Goal: Task Accomplishment & Management: Complete application form

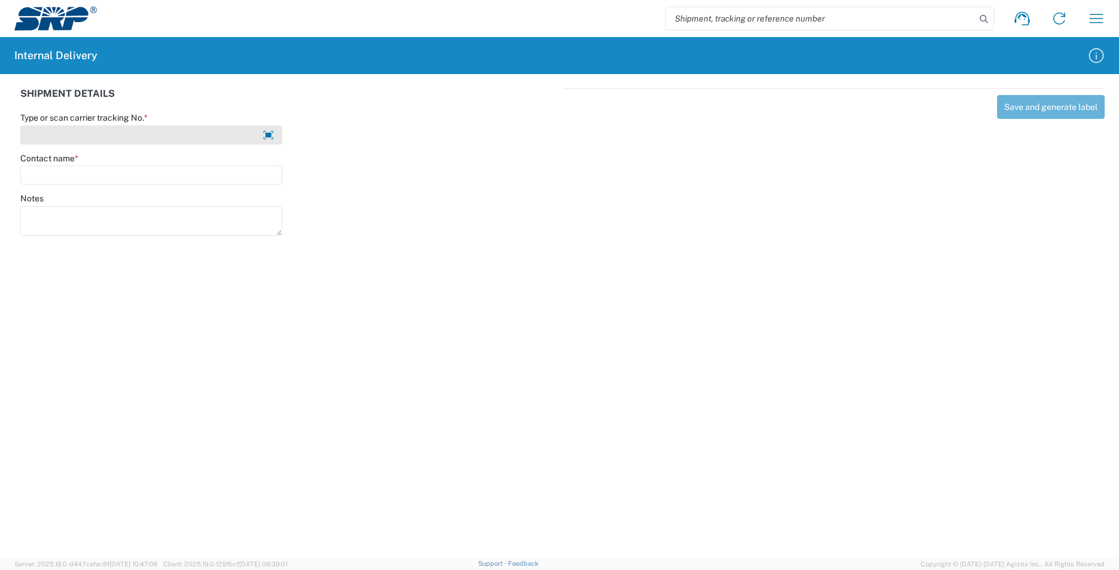
click at [216, 137] on input "Type or scan carrier tracking No. *" at bounding box center [151, 135] width 262 height 19
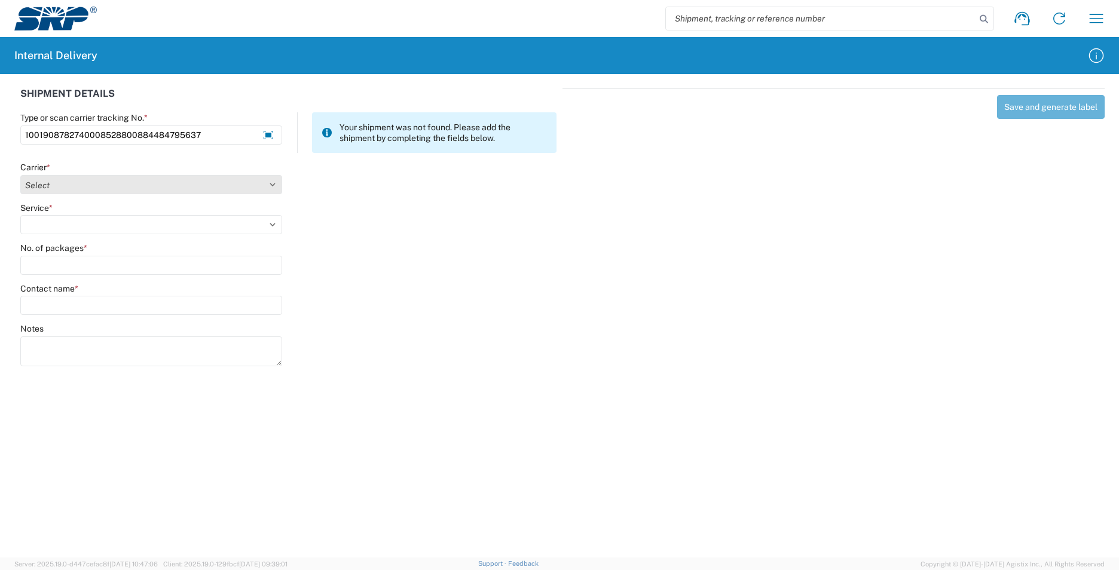
type input "1001908782740008528800884484795637"
click at [191, 186] on select "Select Amazon Logistics ATI Trucking BC Dimerco Logistics Empire Southwest FedE…" at bounding box center [151, 184] width 262 height 19
select select "5"
click at [20, 175] on select "Select Amazon Logistics ATI Trucking BC Dimerco Logistics Empire Southwest FedE…" at bounding box center [151, 184] width 262 height 19
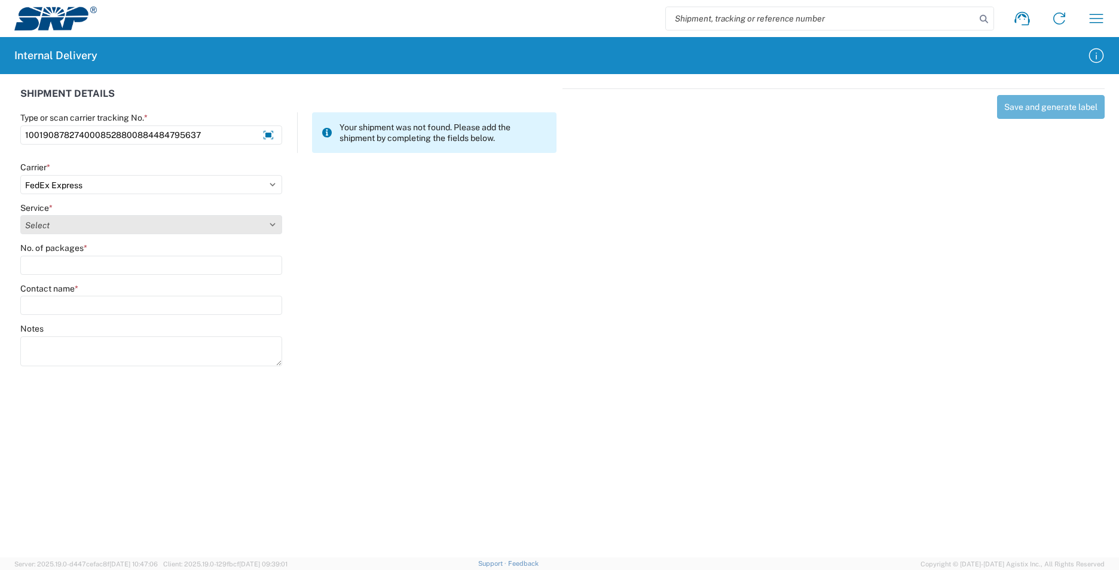
click at [124, 229] on select "Select 1Day Freight 2Day 2Day AM 2Day AM One Rate 2Day Freight 2Day One Rate 3 …" at bounding box center [151, 224] width 262 height 19
select select "8"
click at [20, 215] on select "Select 1Day Freight 2Day 2Day AM 2Day AM One Rate 2Day Freight 2Day One Rate 3 …" at bounding box center [151, 224] width 262 height 19
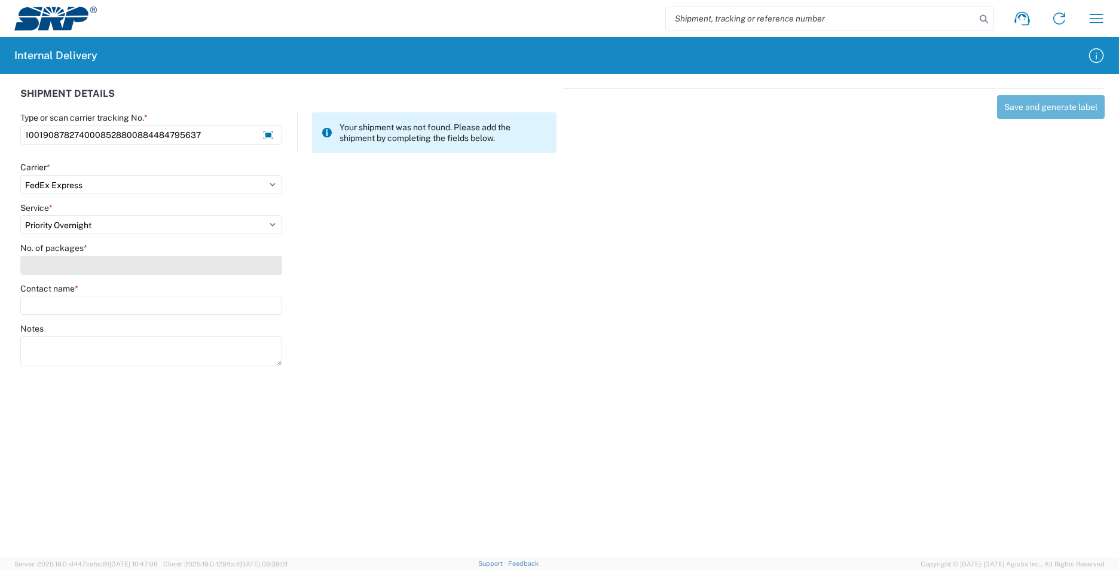
click at [130, 259] on input "No. of packages *" at bounding box center [151, 265] width 262 height 19
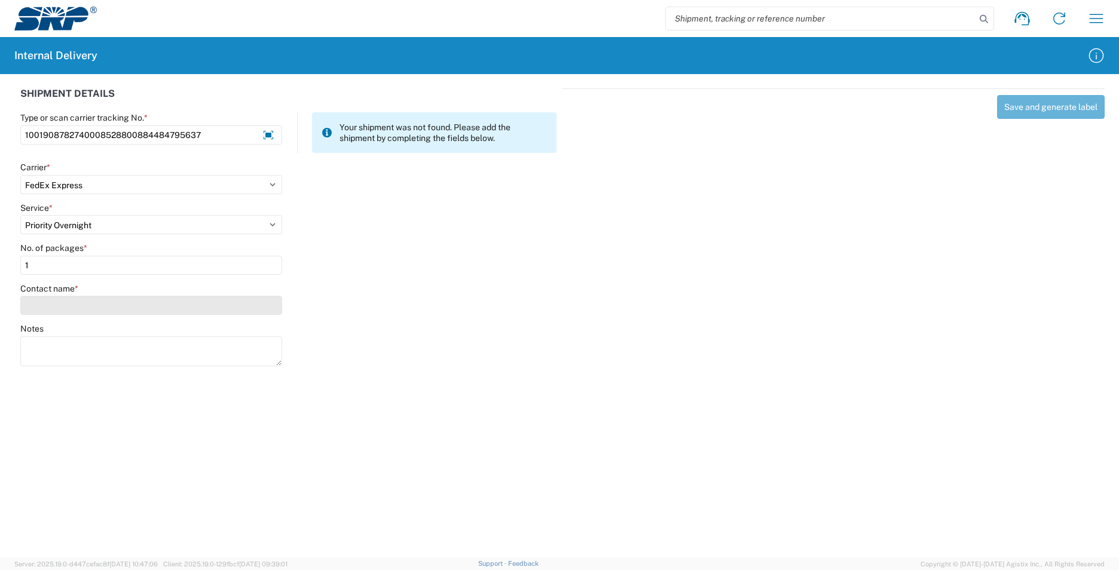
type input "1"
click at [125, 302] on input "Contact name *" at bounding box center [151, 305] width 262 height 19
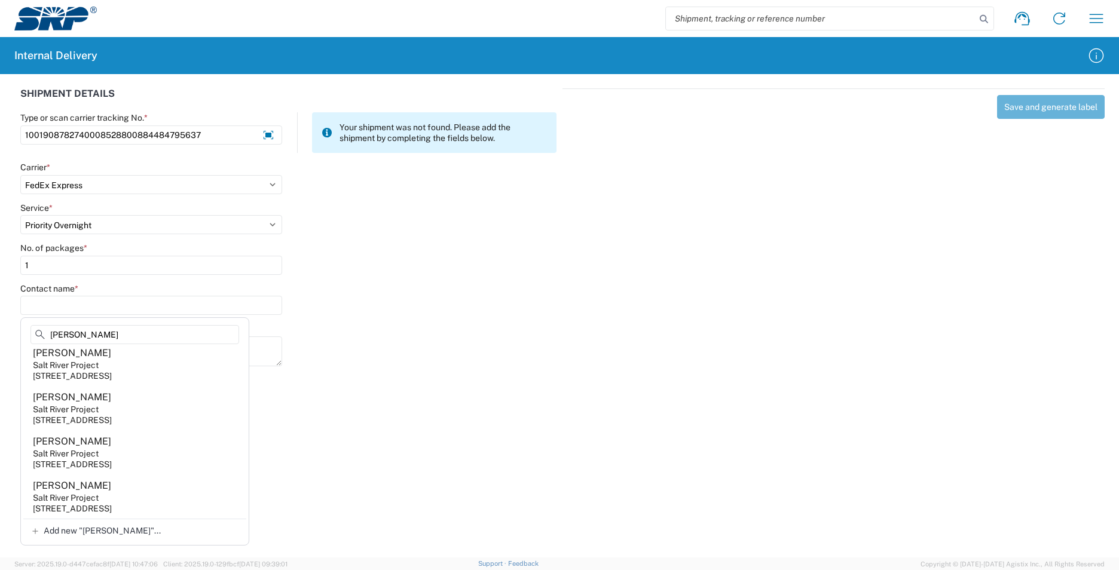
scroll to position [172, 0]
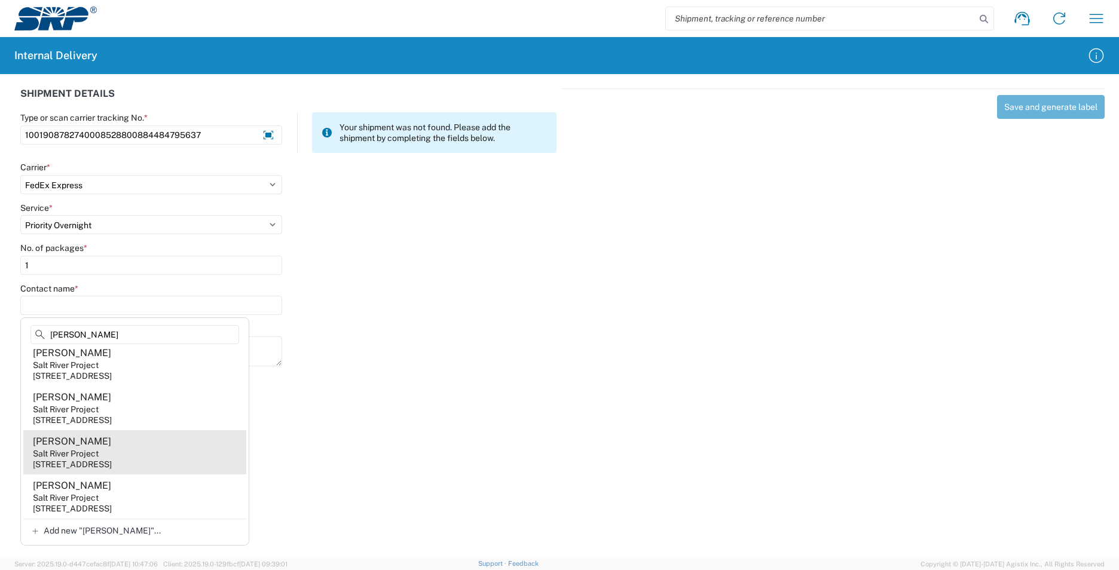
type input "[PERSON_NAME]"
click at [137, 448] on agx-address-suggestion-item "[PERSON_NAME] Salt River Project [STREET_ADDRESS]" at bounding box center [134, 452] width 223 height 44
type input "[PERSON_NAME]"
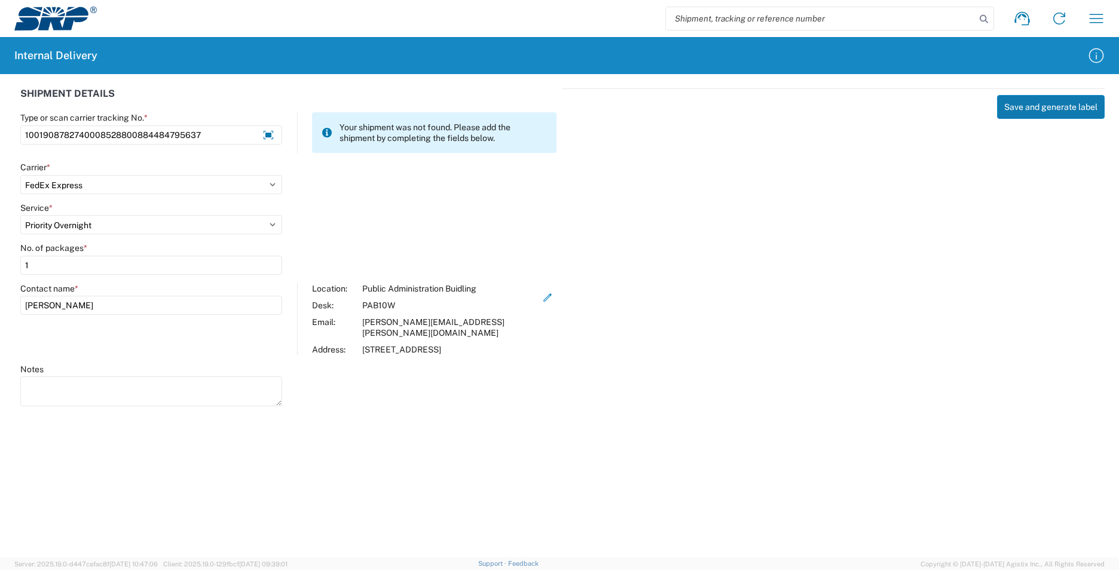
click at [1023, 106] on button "Save and generate label" at bounding box center [1051, 107] width 108 height 24
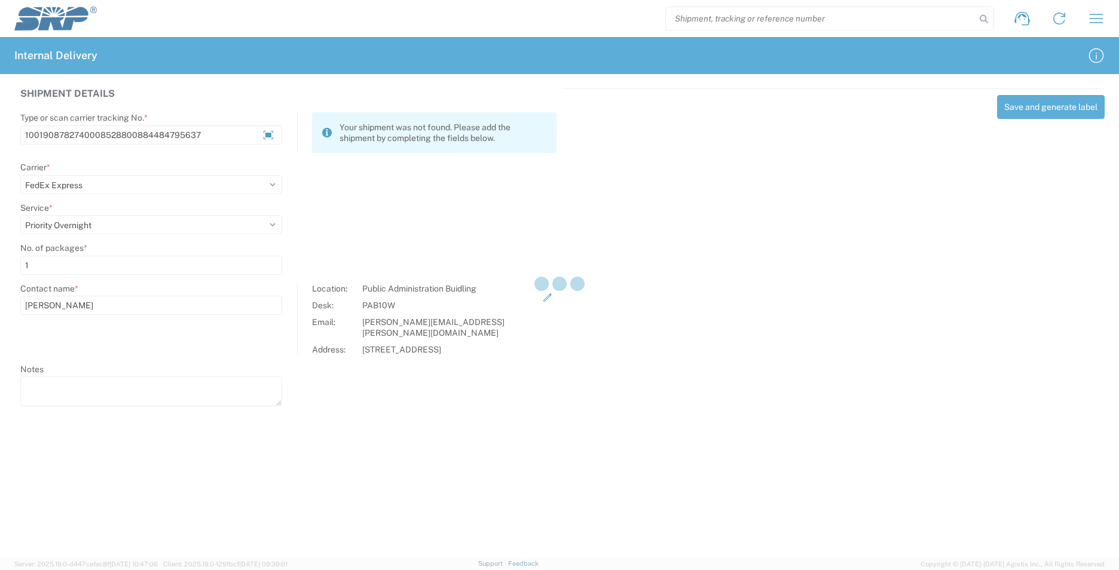
select select
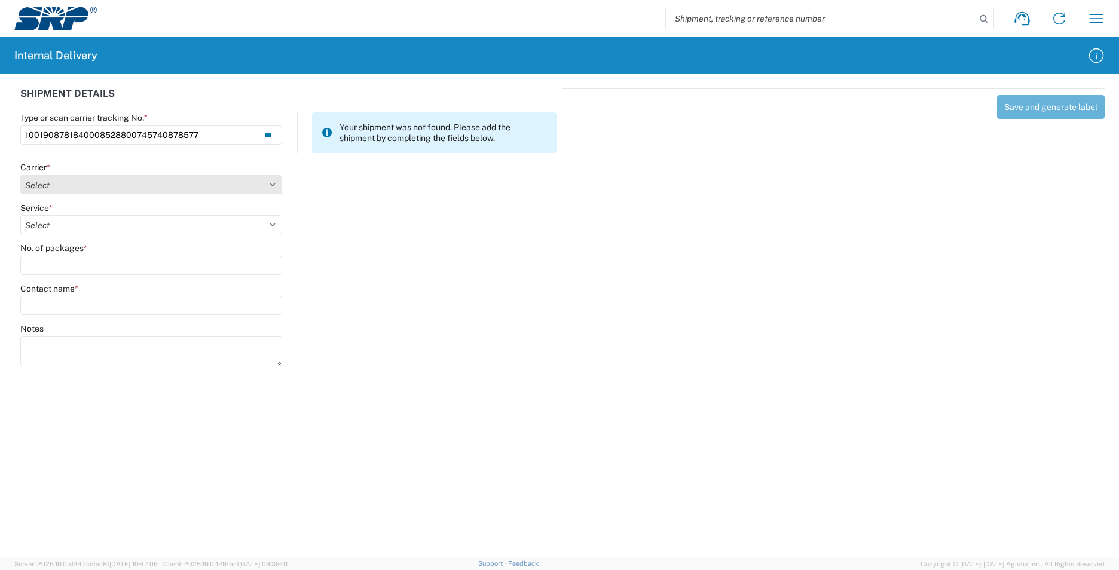
type input "1001908781840008528800745740878577"
click at [251, 183] on select "Select Amazon Logistics ATI Trucking BC Dimerco Logistics Empire Southwest FedE…" at bounding box center [151, 184] width 262 height 19
select select "5"
click at [20, 175] on select "Select Amazon Logistics ATI Trucking BC Dimerco Logistics Empire Southwest FedE…" at bounding box center [151, 184] width 262 height 19
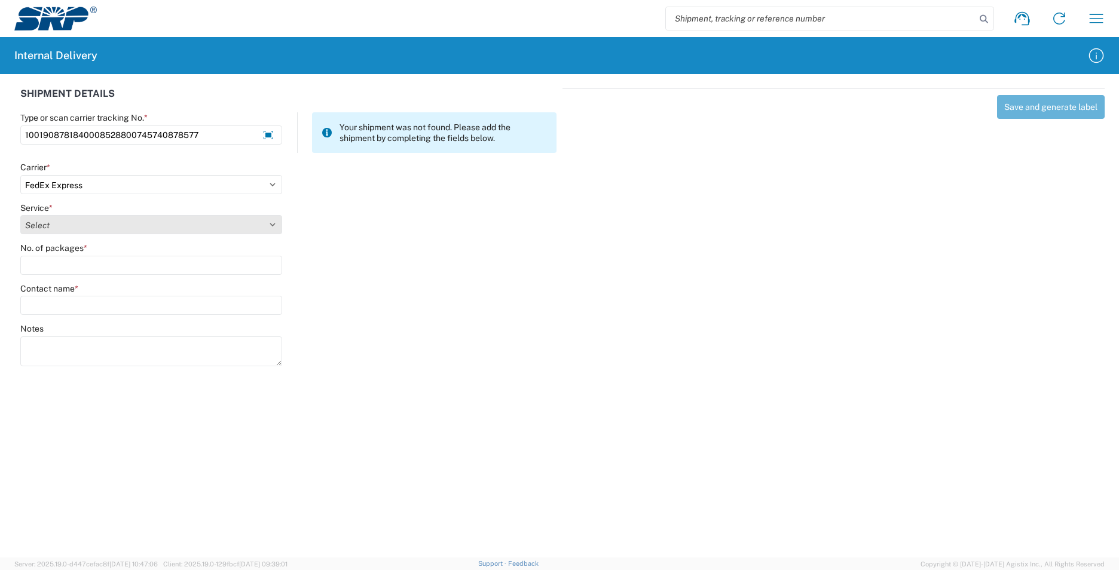
click at [234, 225] on select "Select" at bounding box center [151, 224] width 262 height 19
click at [20, 215] on select "Select" at bounding box center [151, 224] width 262 height 19
click at [229, 228] on select "Select" at bounding box center [151, 224] width 262 height 19
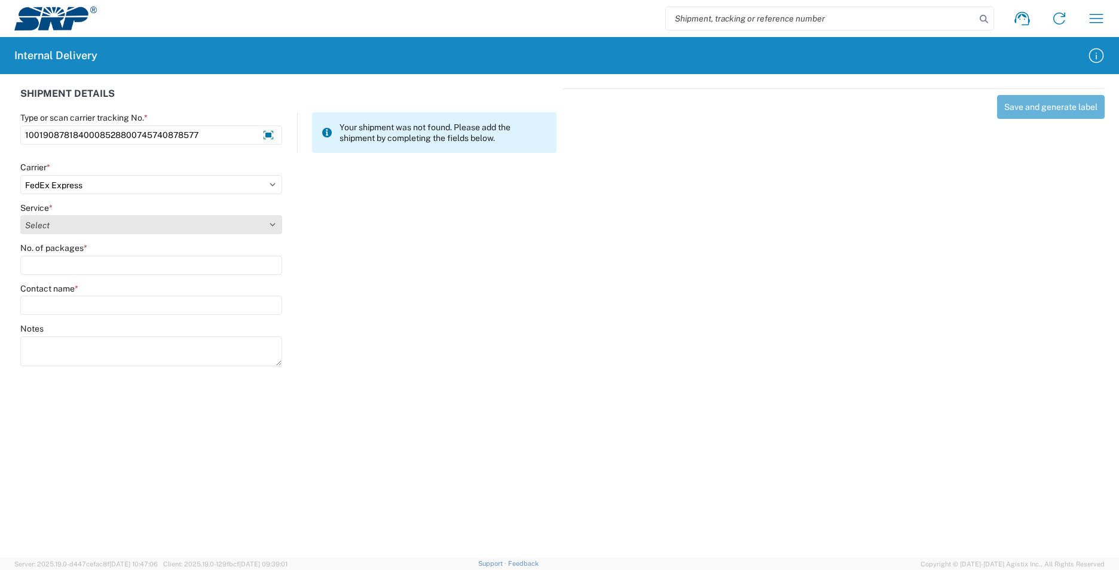
click at [267, 225] on select "Select" at bounding box center [151, 224] width 262 height 19
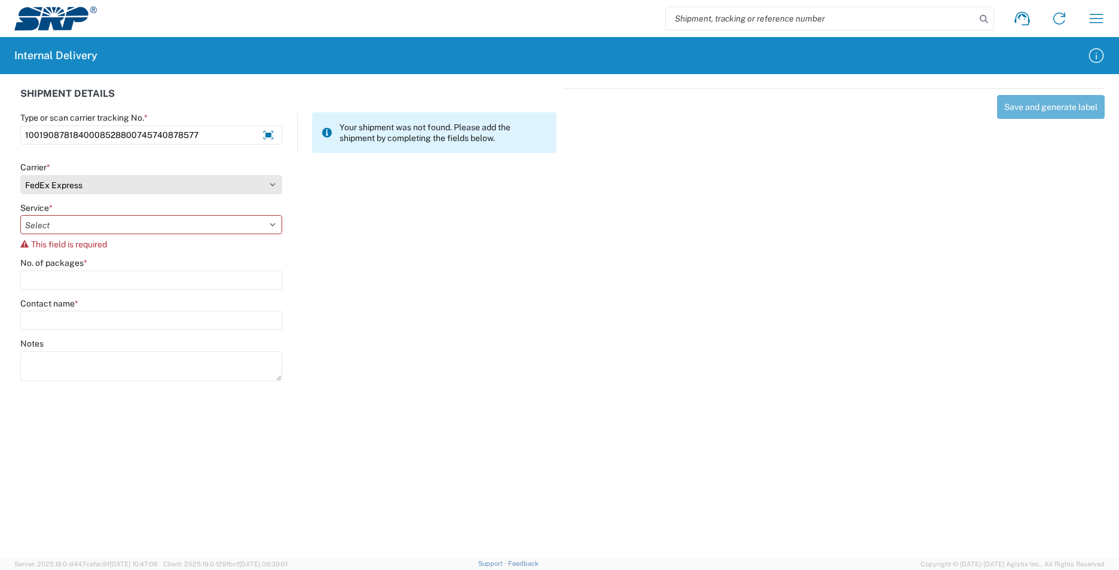
click at [164, 184] on select "Select Amazon Logistics ATI Trucking BC Dimerco Logistics Empire Southwest FedE…" at bounding box center [151, 184] width 262 height 19
click at [20, 175] on select "Select Amazon Logistics ATI Trucking BC Dimerco Logistics Empire Southwest FedE…" at bounding box center [151, 184] width 262 height 19
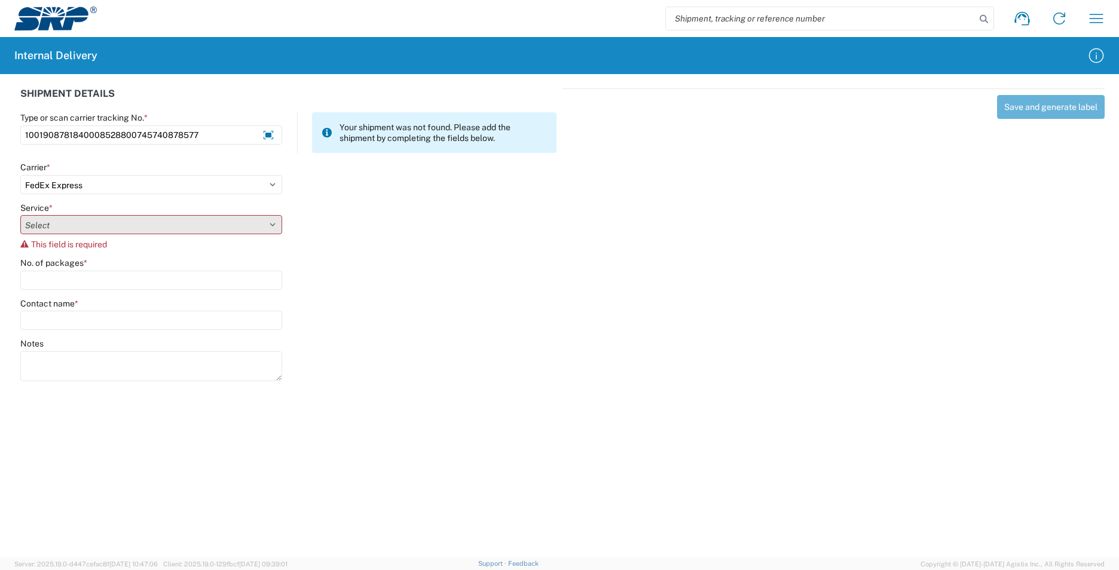
click at [130, 226] on select "Select" at bounding box center [151, 224] width 262 height 19
click at [20, 215] on select "Select" at bounding box center [151, 224] width 262 height 19
click at [129, 225] on select "Select" at bounding box center [151, 224] width 262 height 19
click at [271, 224] on select "Select" at bounding box center [151, 224] width 262 height 19
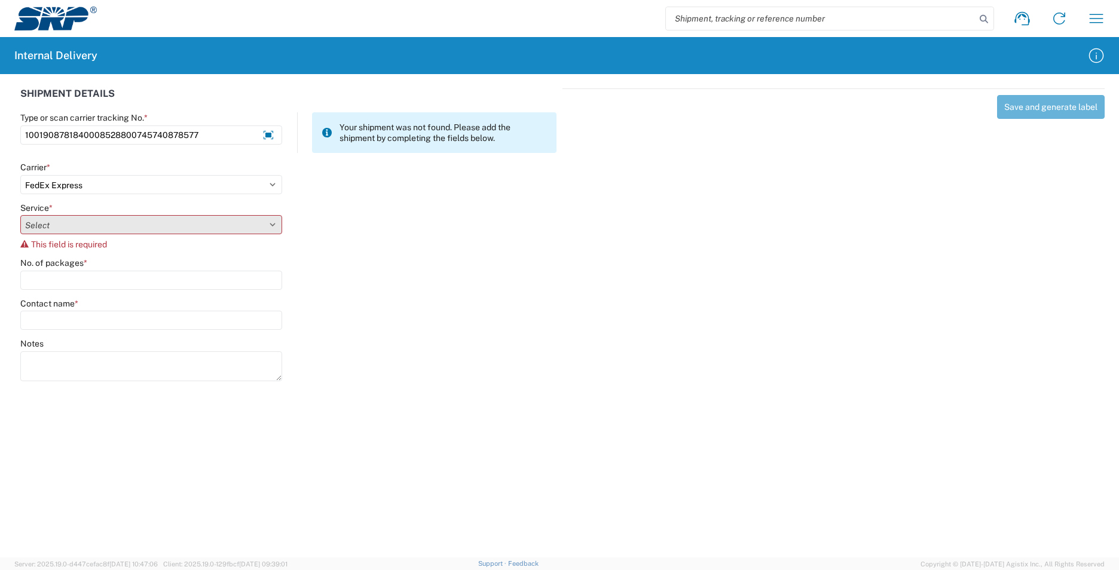
click at [271, 224] on select "Select" at bounding box center [151, 224] width 262 height 19
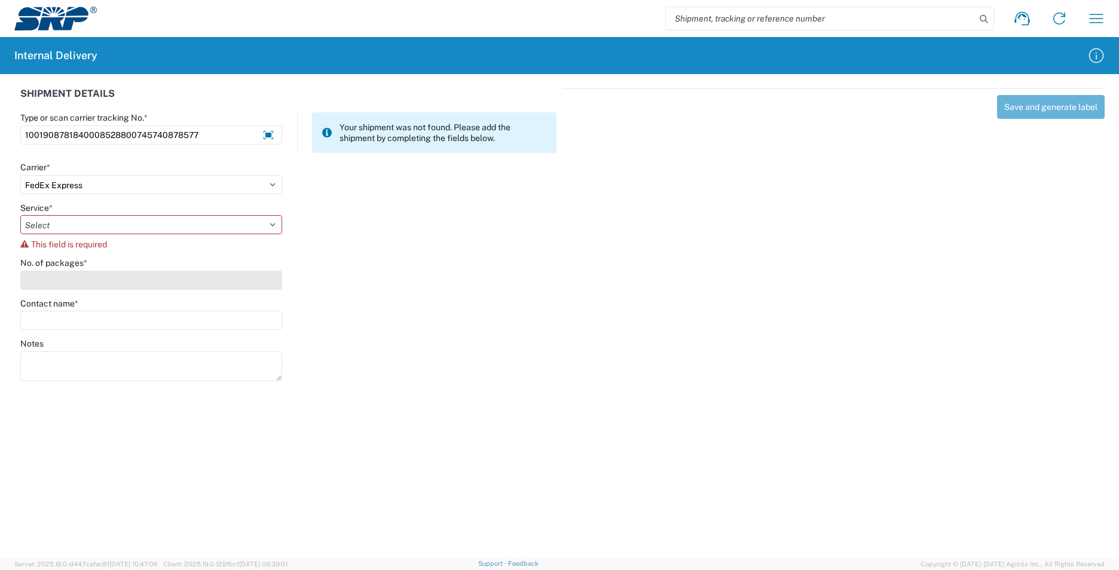
click at [200, 274] on input "No. of packages *" at bounding box center [151, 280] width 262 height 19
type input "1"
click at [183, 320] on input "Contact name *" at bounding box center [151, 320] width 262 height 19
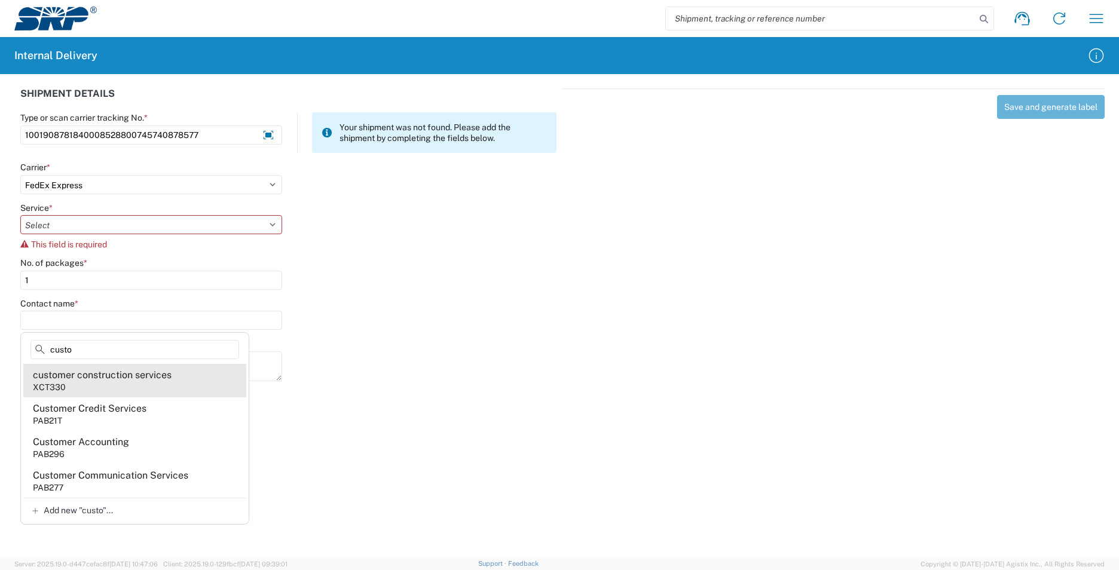
type input "custo"
click at [139, 388] on agx-address-suggestion-item "customer construction services XCT330" at bounding box center [134, 380] width 223 height 33
type input "customer construction services"
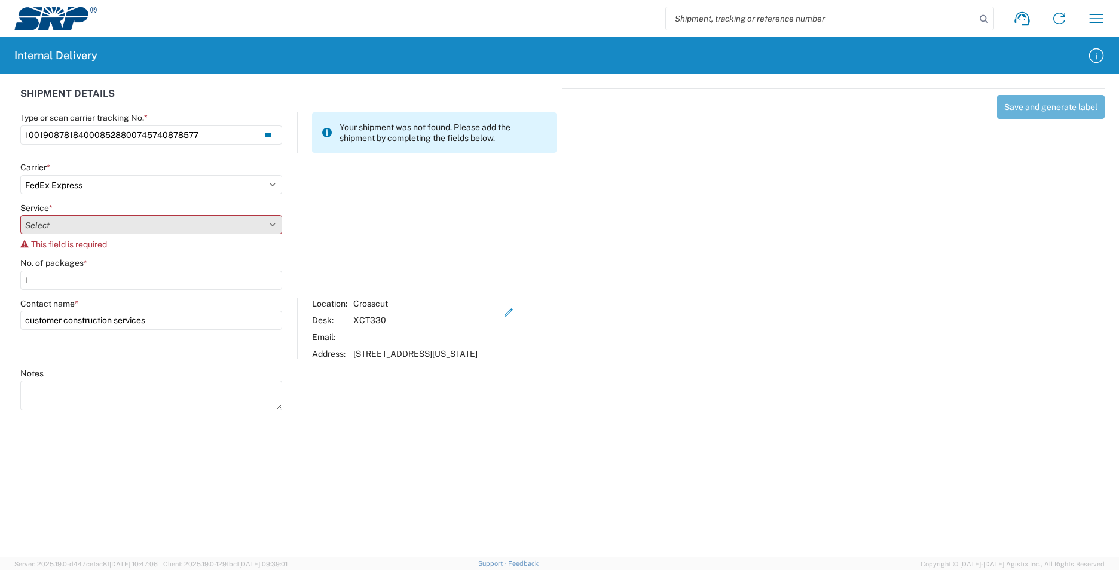
click at [214, 226] on select "Select 1Day Freight 2Day 2Day AM 2Day AM One Rate 2Day Freight 2Day One Rate 3 …" at bounding box center [151, 224] width 262 height 19
select select "8"
click at [20, 215] on select "Select 1Day Freight 2Day 2Day AM 2Day AM One Rate 2Day Freight 2Day One Rate 3 …" at bounding box center [151, 224] width 262 height 19
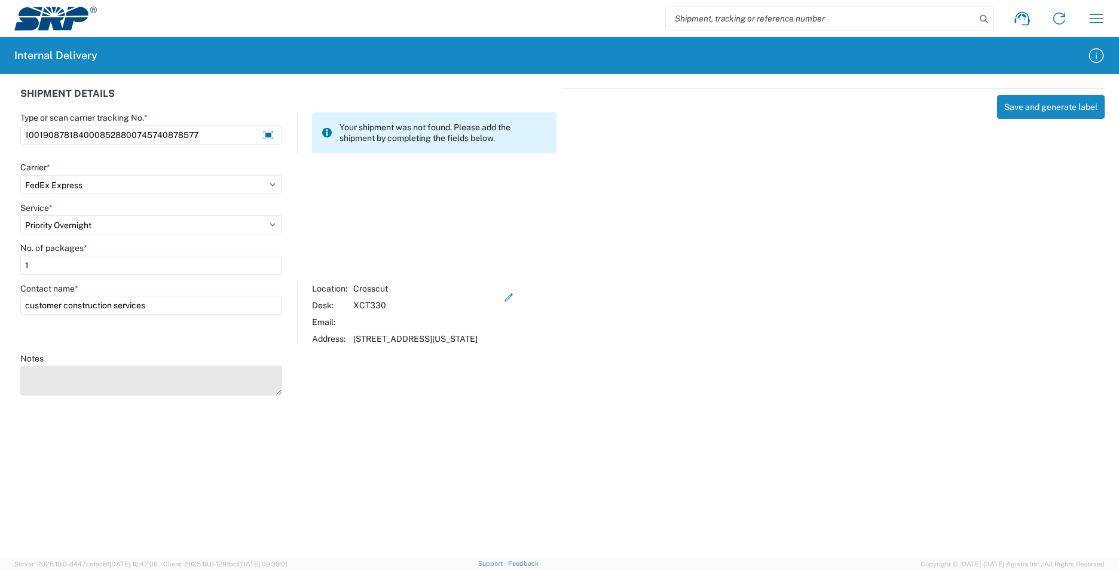
click at [105, 392] on textarea "Notes" at bounding box center [151, 381] width 262 height 30
type textarea "1001899982710008528800884485398930"
click at [1043, 107] on button "Save and generate label" at bounding box center [1051, 107] width 108 height 24
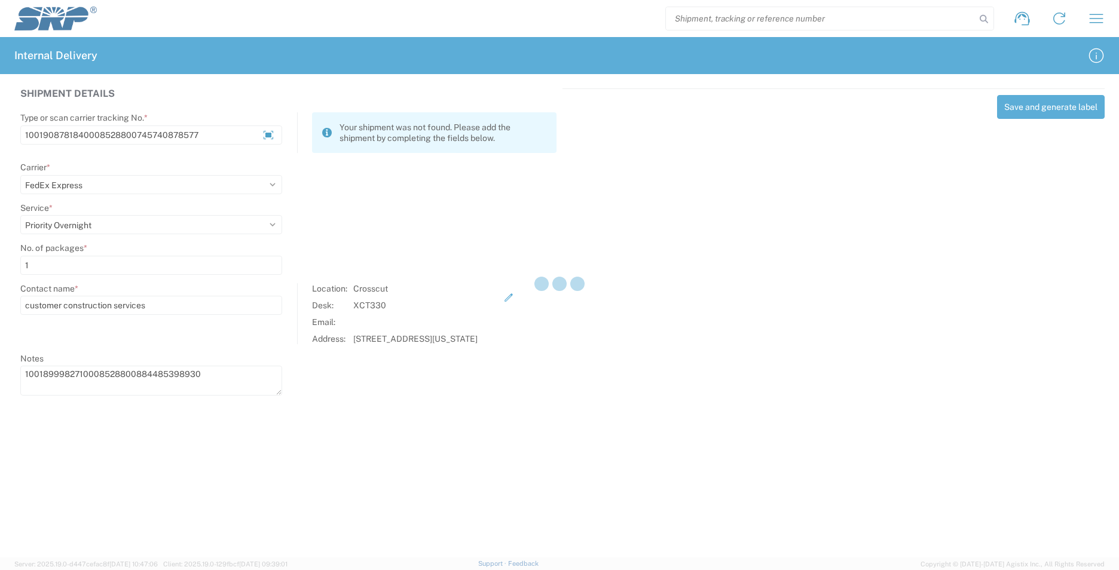
select select
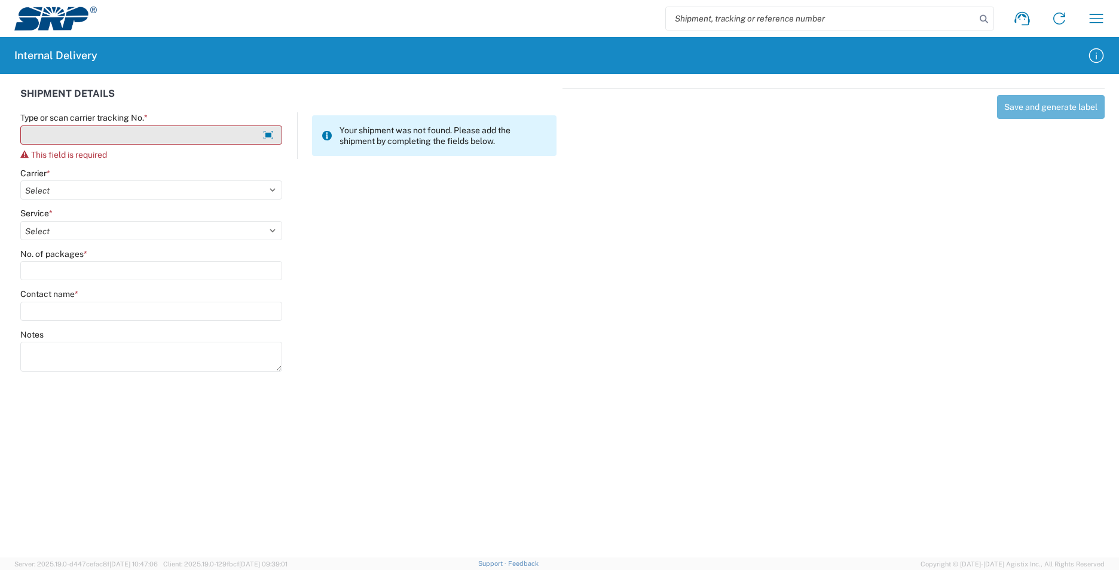
click at [176, 133] on input "Type or scan carrier tracking No. *" at bounding box center [151, 135] width 262 height 19
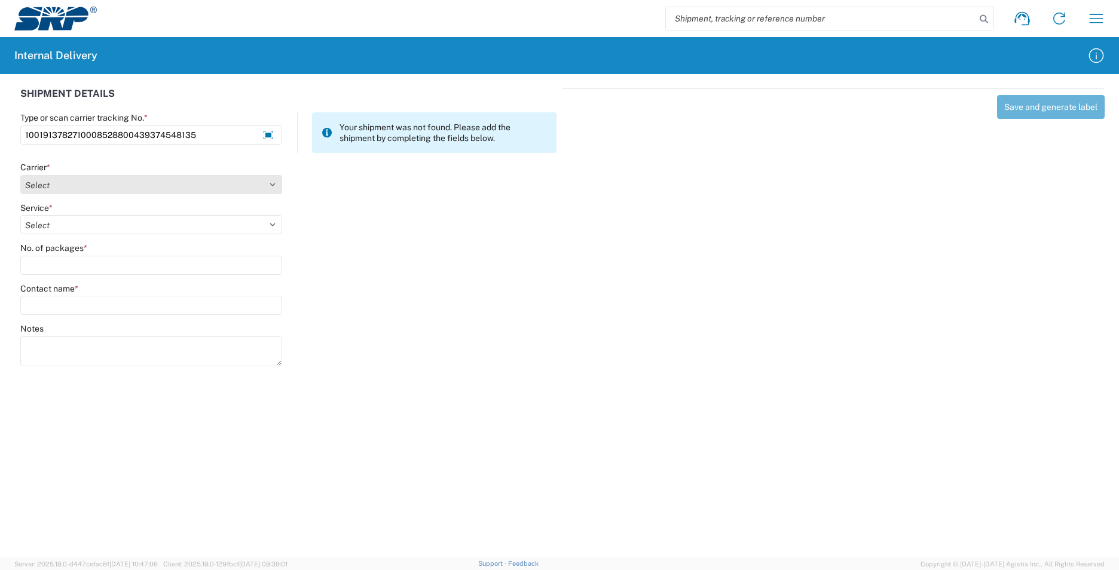
type input "1001913782710008528800439374548135"
click at [0, 0] on div at bounding box center [0, 0] width 0 height 0
click at [168, 183] on select "Select Amazon Logistics ATI Trucking BC Dimerco Logistics Empire Southwest FedE…" at bounding box center [151, 184] width 262 height 19
select select "5"
click at [20, 175] on select "Select Amazon Logistics ATI Trucking BC Dimerco Logistics Empire Southwest FedE…" at bounding box center [151, 184] width 262 height 19
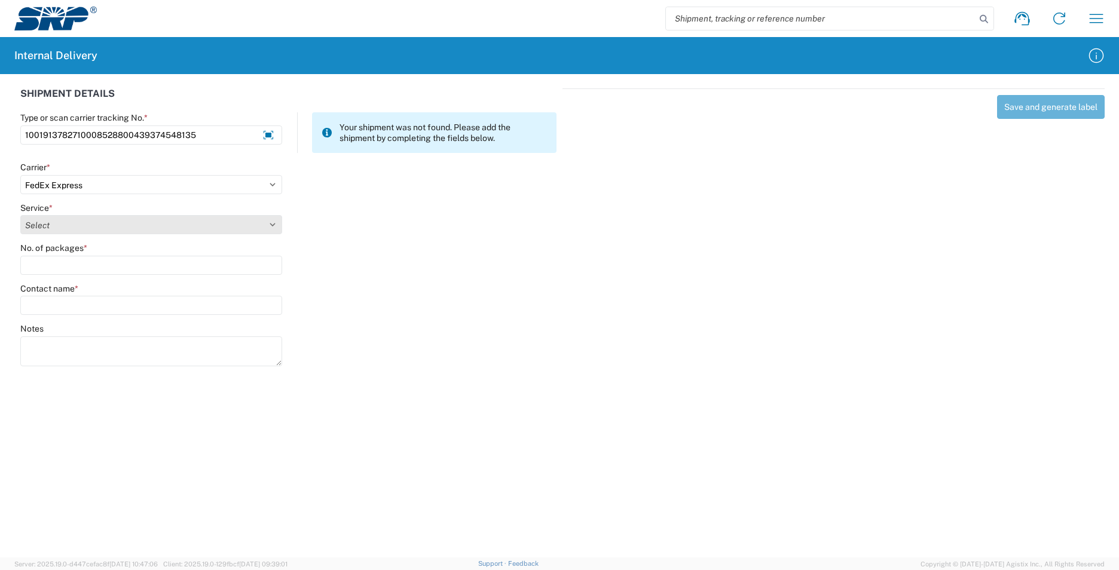
click at [149, 226] on select "Select 1Day Freight 2Day 2Day AM 2Day AM One Rate 2Day Freight 2Day One Rate 3 …" at bounding box center [151, 224] width 262 height 19
select select "8"
click at [20, 215] on select "Select 1Day Freight 2Day 2Day AM 2Day AM One Rate 2Day Freight 2Day One Rate 3 …" at bounding box center [151, 224] width 262 height 19
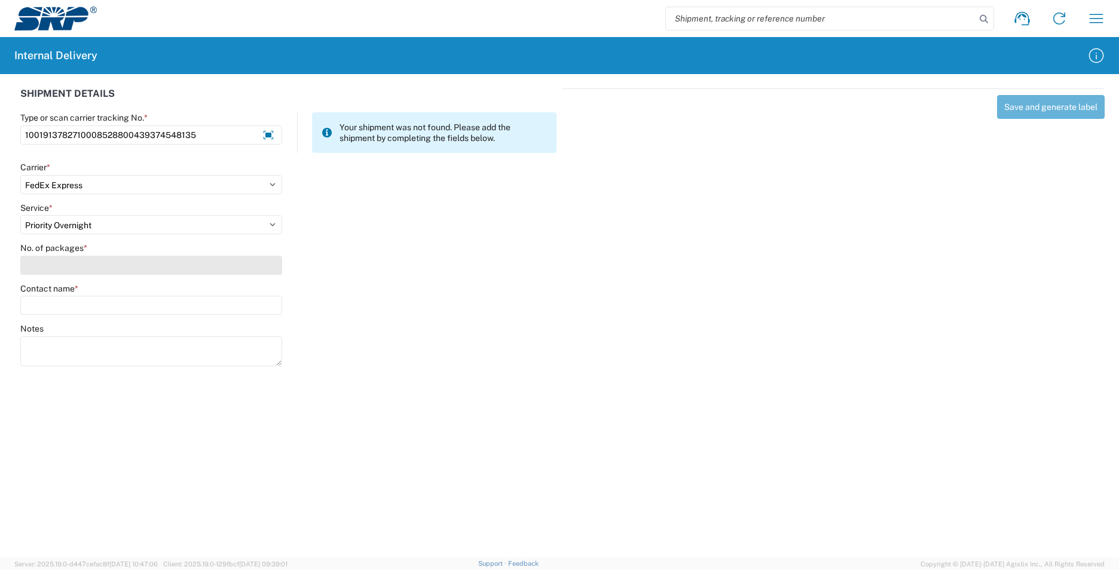
click at [115, 267] on input "No. of packages *" at bounding box center [151, 265] width 262 height 19
type input "1"
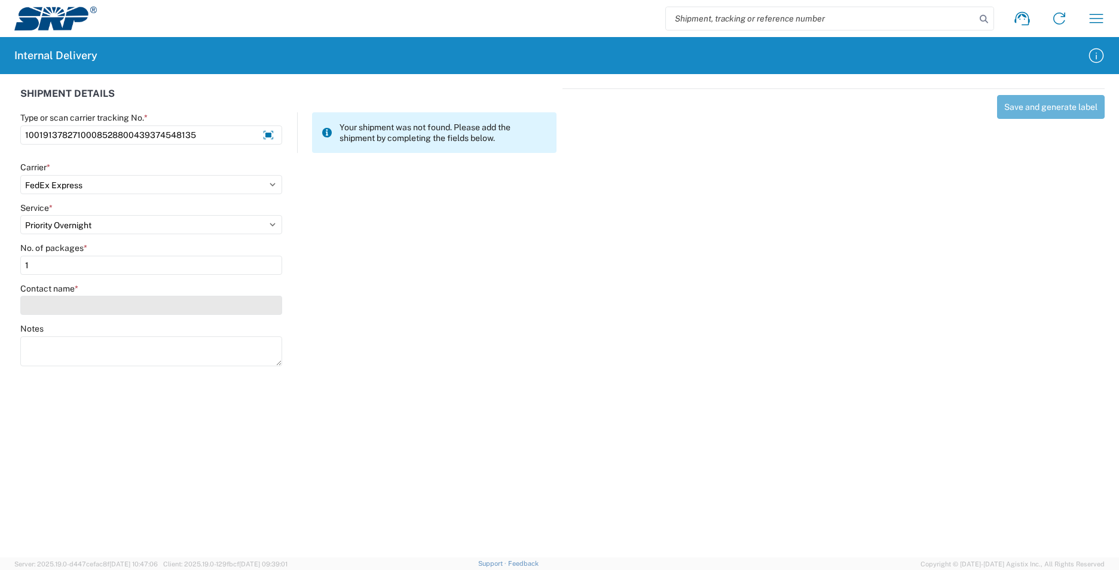
click at [97, 304] on input "Contact name *" at bounding box center [151, 305] width 262 height 19
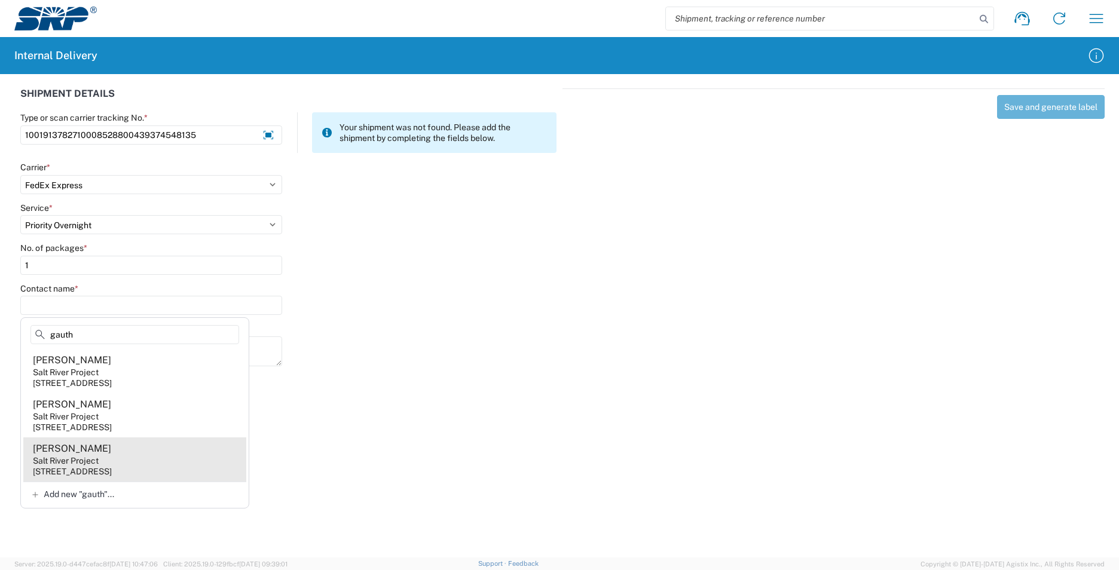
type input "gauth"
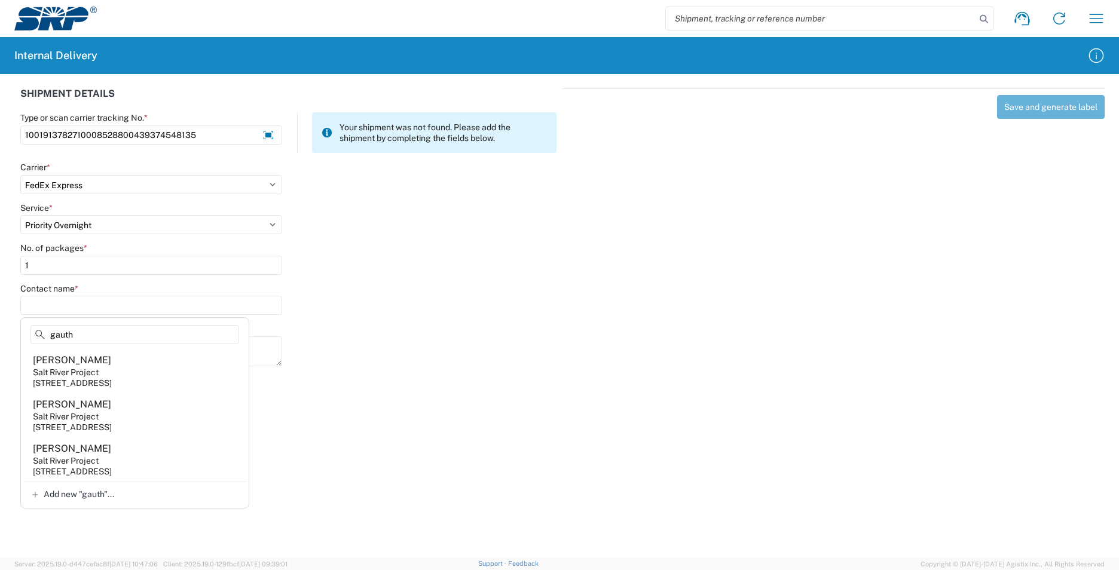
click at [134, 460] on agx-address-suggestion-item "[PERSON_NAME] Salt River Project [STREET_ADDRESS]" at bounding box center [134, 459] width 223 height 44
type input "[PERSON_NAME]"
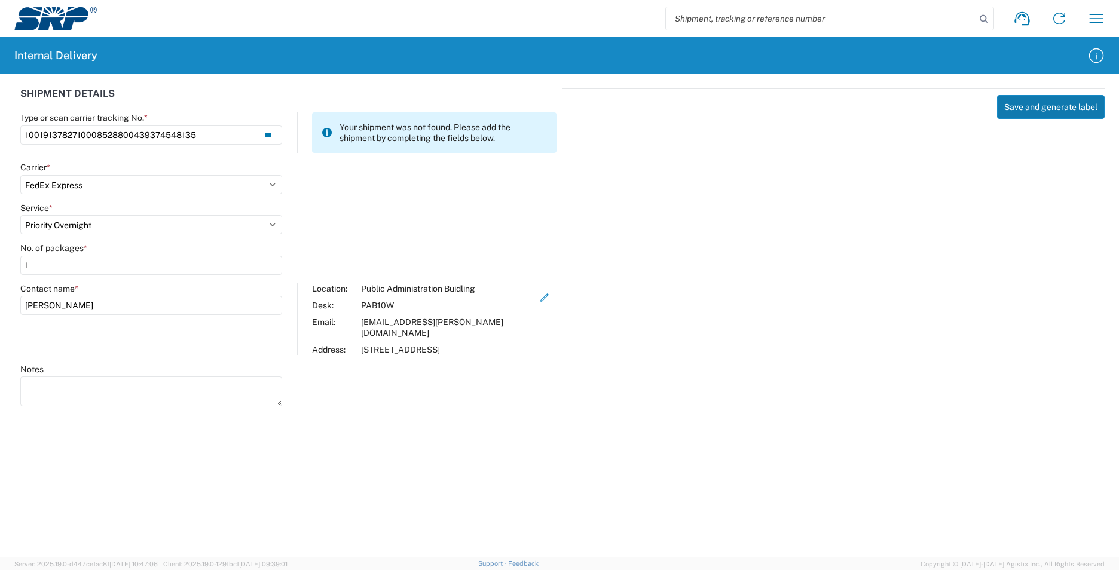
click at [1027, 102] on button "Save and generate label" at bounding box center [1051, 107] width 108 height 24
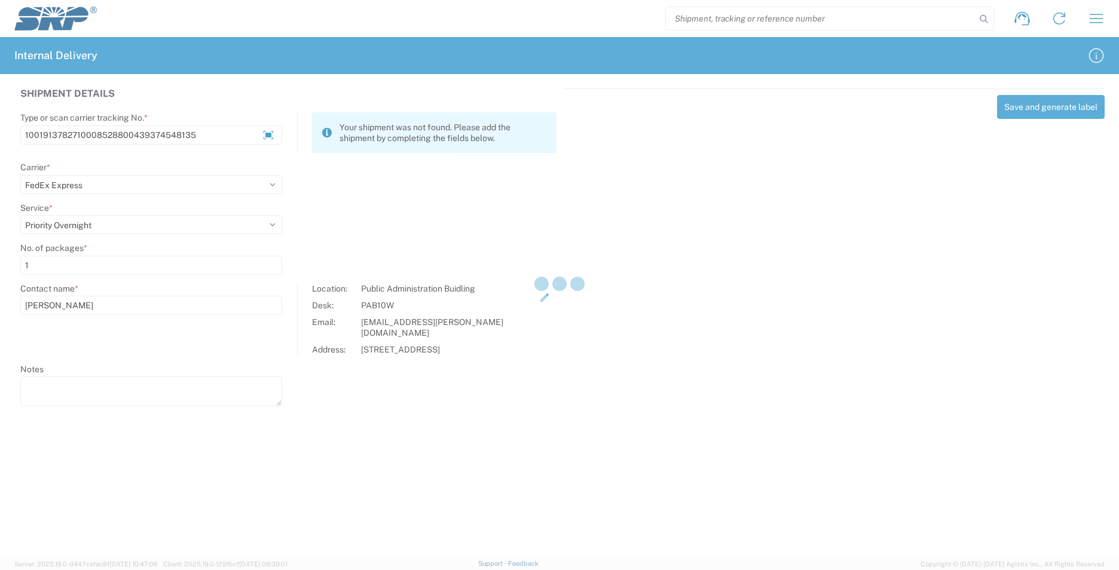
select select
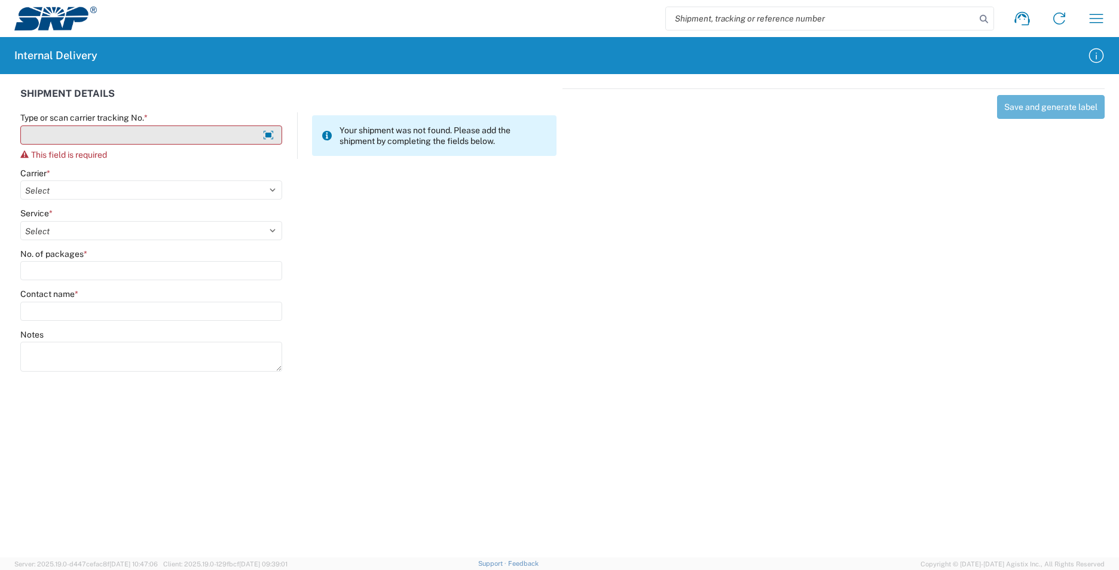
click at [204, 143] on input "Type or scan carrier tracking No. *" at bounding box center [151, 135] width 262 height 19
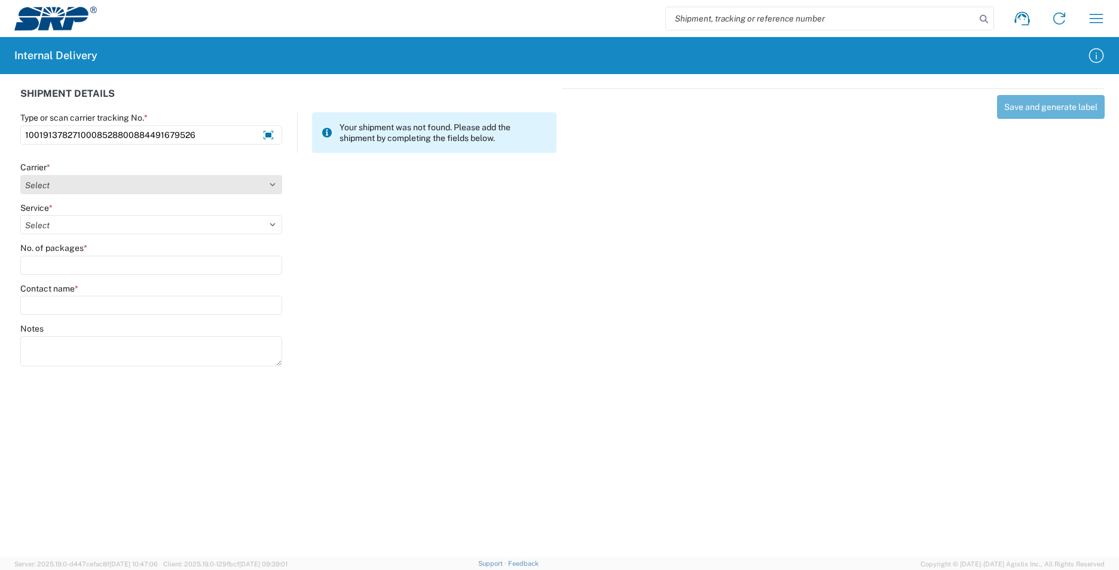
type input "1001913782710008528800884491679526"
click at [231, 183] on select "Select Amazon Logistics ATI Trucking BC Dimerco Logistics Empire Southwest FedE…" at bounding box center [151, 184] width 262 height 19
select select "5"
click at [20, 175] on select "Select Amazon Logistics ATI Trucking BC Dimerco Logistics Empire Southwest FedE…" at bounding box center [151, 184] width 262 height 19
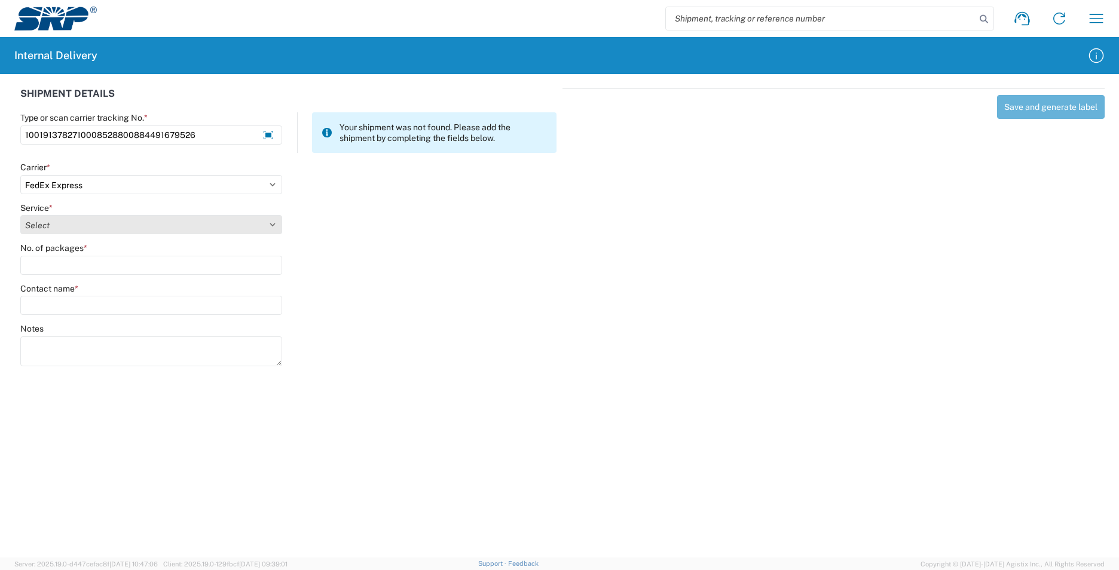
click at [210, 224] on select "Select 1Day Freight 2Day 2Day AM 2Day AM One Rate 2Day Freight 2Day One Rate 3 …" at bounding box center [151, 224] width 262 height 19
select select "8"
click at [20, 215] on select "Select 1Day Freight 2Day 2Day AM 2Day AM One Rate 2Day Freight 2Day One Rate 3 …" at bounding box center [151, 224] width 262 height 19
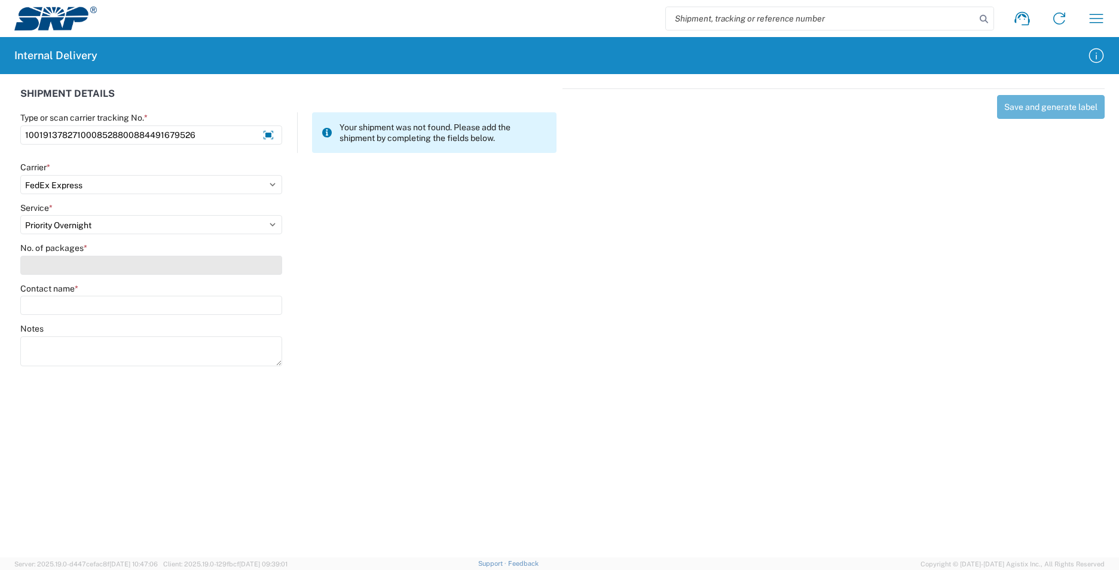
click at [192, 271] on input "No. of packages *" at bounding box center [151, 265] width 262 height 19
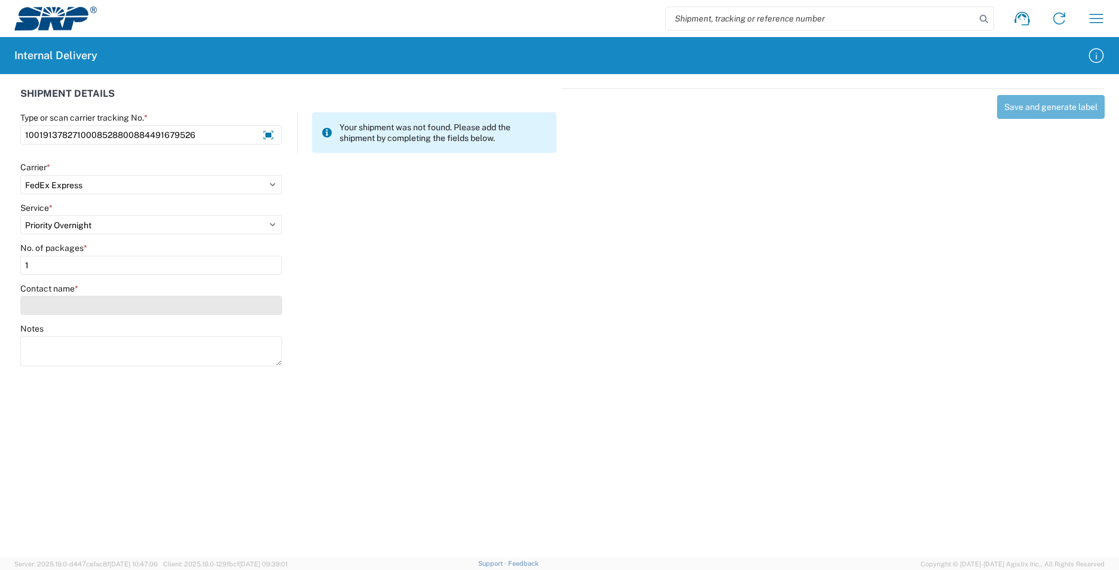
type input "1"
click at [190, 307] on input "Contact name *" at bounding box center [151, 305] width 262 height 19
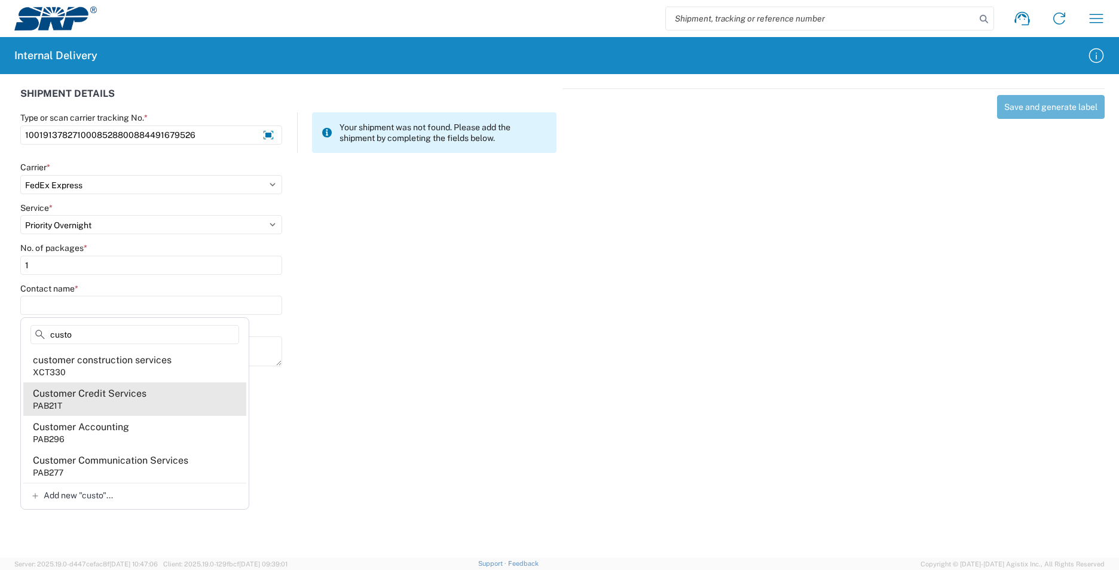
type input "custo"
click at [116, 401] on agx-address-suggestion-item "Customer Credit Services PAB21T" at bounding box center [134, 398] width 223 height 33
type input "Customer Credit Services"
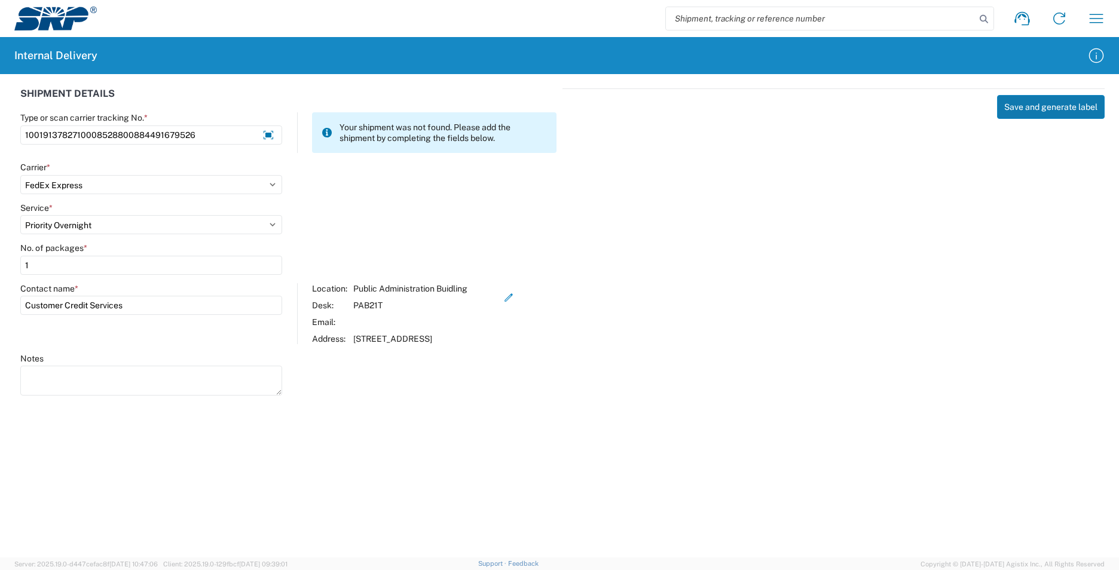
click at [1024, 109] on button "Save and generate label" at bounding box center [1051, 107] width 108 height 24
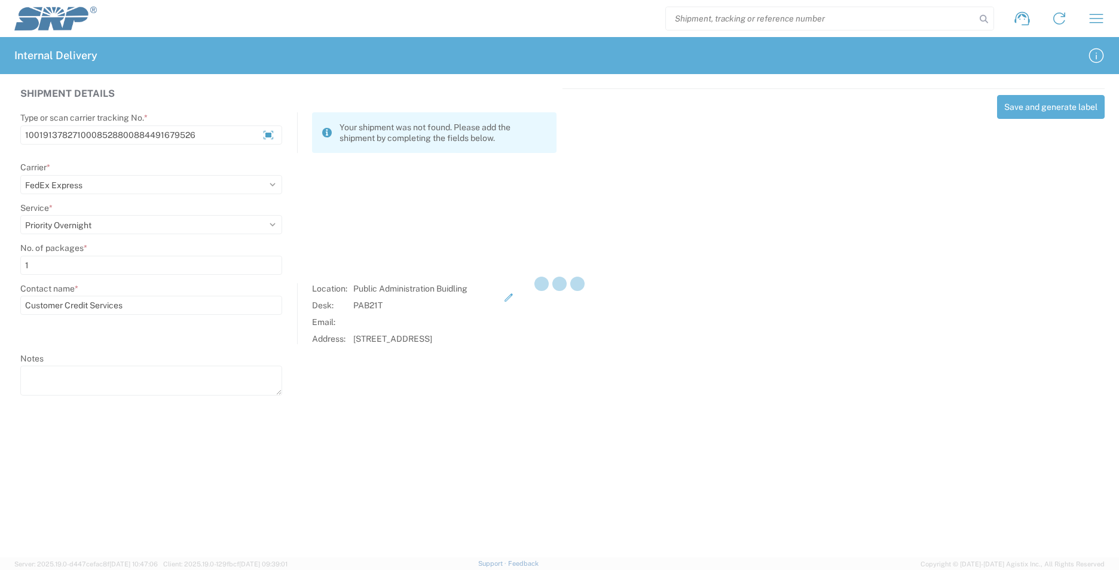
select select
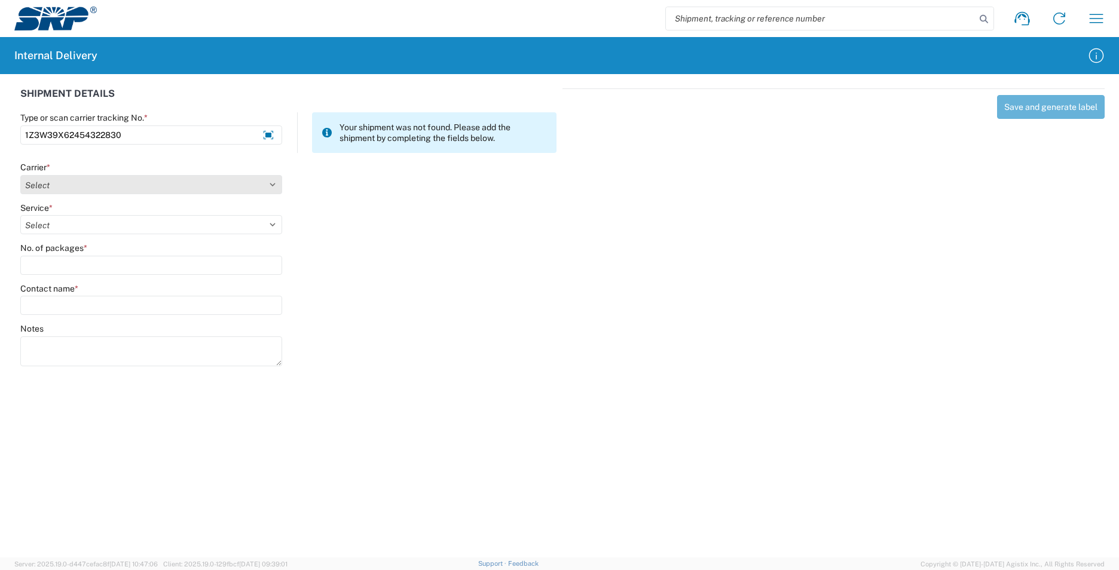
type input "1Z3W39X62454322830"
click at [137, 185] on select "Select Amazon Logistics ATI Trucking BC Dimerco Logistics Empire Southwest FedE…" at bounding box center [151, 184] width 262 height 19
select select "12"
click at [20, 175] on select "Select Amazon Logistics ATI Trucking BC Dimerco Logistics Empire Southwest FedE…" at bounding box center [151, 184] width 262 height 19
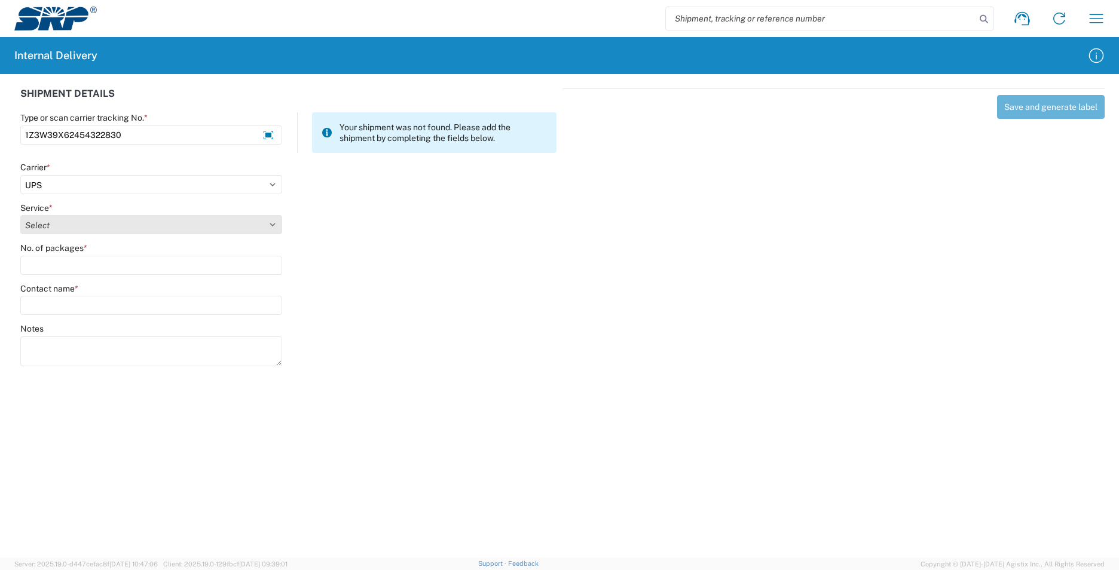
click at [128, 226] on select "Select 2nd Day Air 2nd Day Air A.M. 3 Day Select Basic BOUND PRINTED MATTER, UP…" at bounding box center [151, 224] width 262 height 19
select select "41"
click at [20, 215] on select "Select 2nd Day Air 2nd Day Air A.M. 3 Day Select Basic BOUND PRINTED MATTER, UP…" at bounding box center [151, 224] width 262 height 19
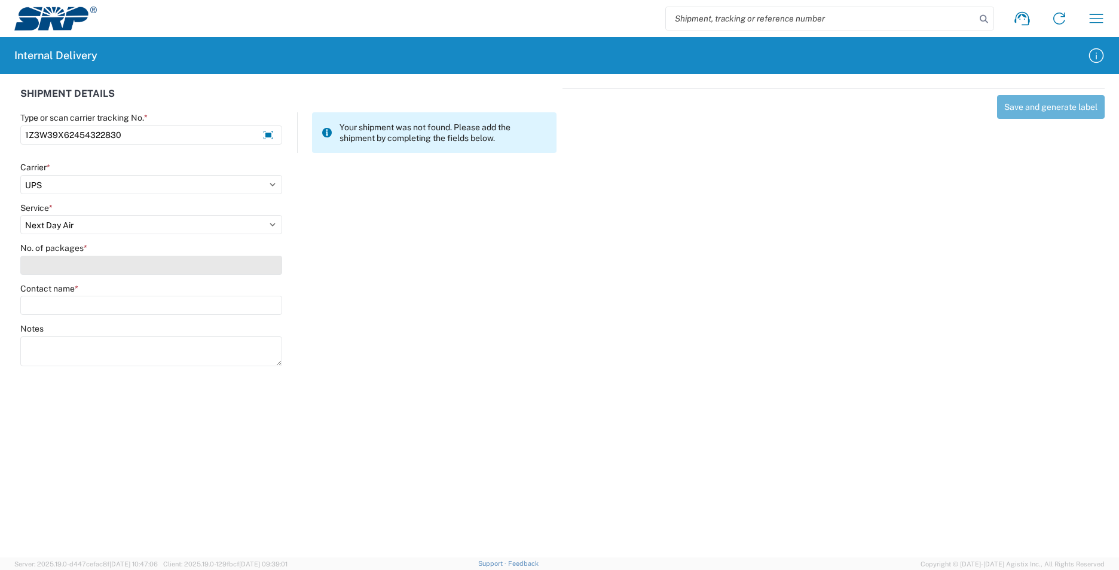
click at [142, 265] on input "No. of packages *" at bounding box center [151, 265] width 262 height 19
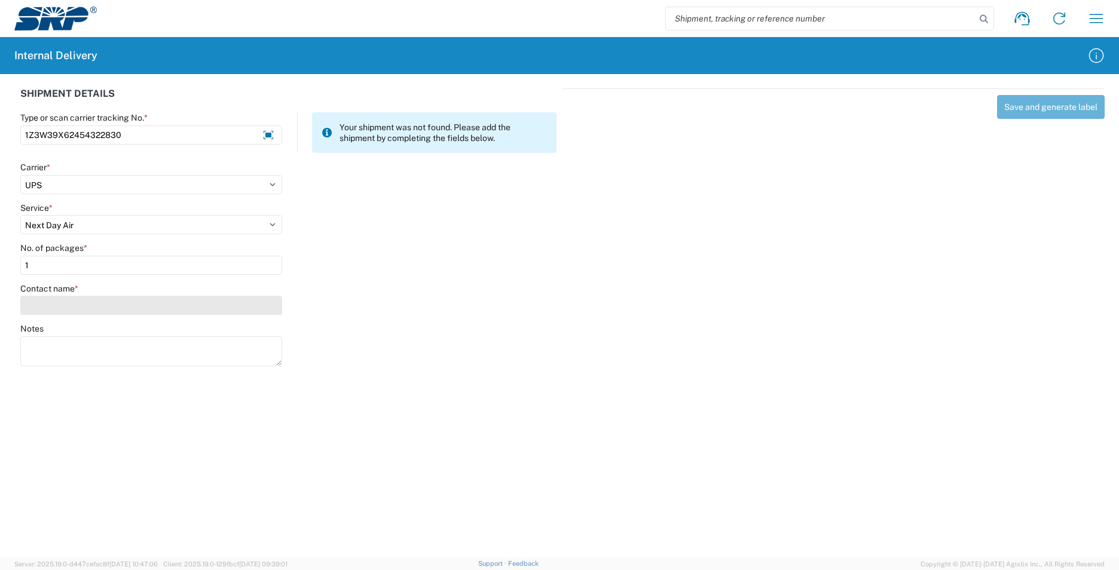
type input "1"
click at [147, 313] on input "Contact name *" at bounding box center [151, 305] width 262 height 19
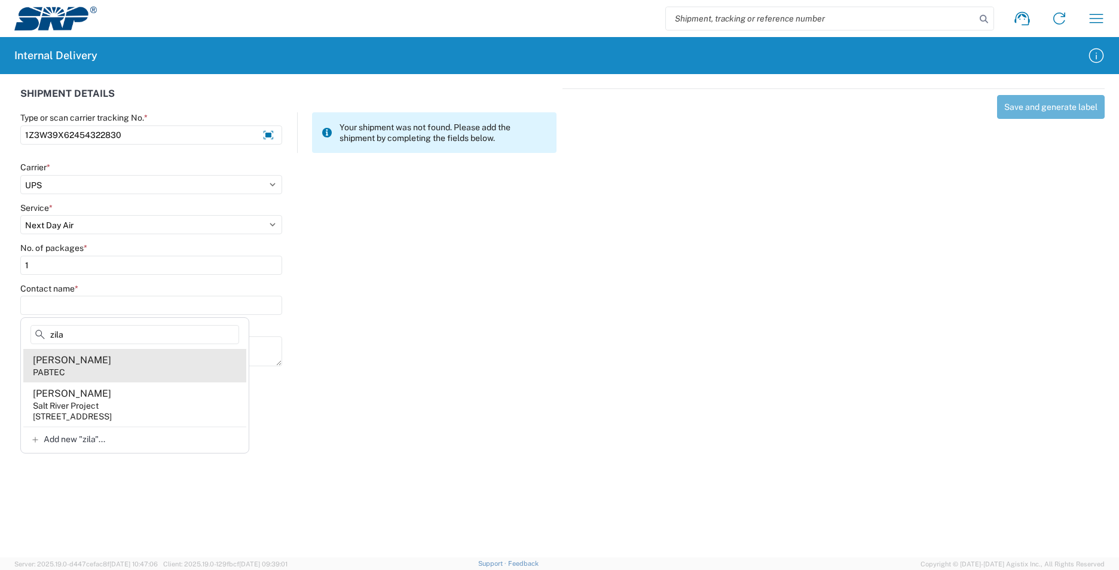
type input "zila"
click at [141, 368] on agx-address-suggestion-item "[PERSON_NAME] PABTEC" at bounding box center [134, 365] width 223 height 33
type input "[PERSON_NAME]"
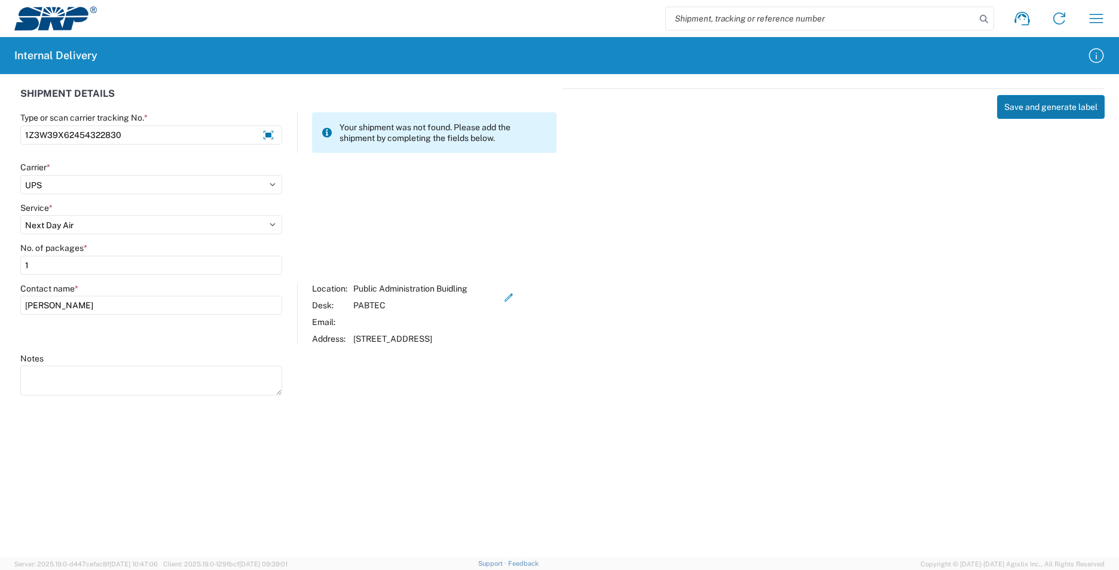
click at [1029, 102] on button "Save and generate label" at bounding box center [1051, 107] width 108 height 24
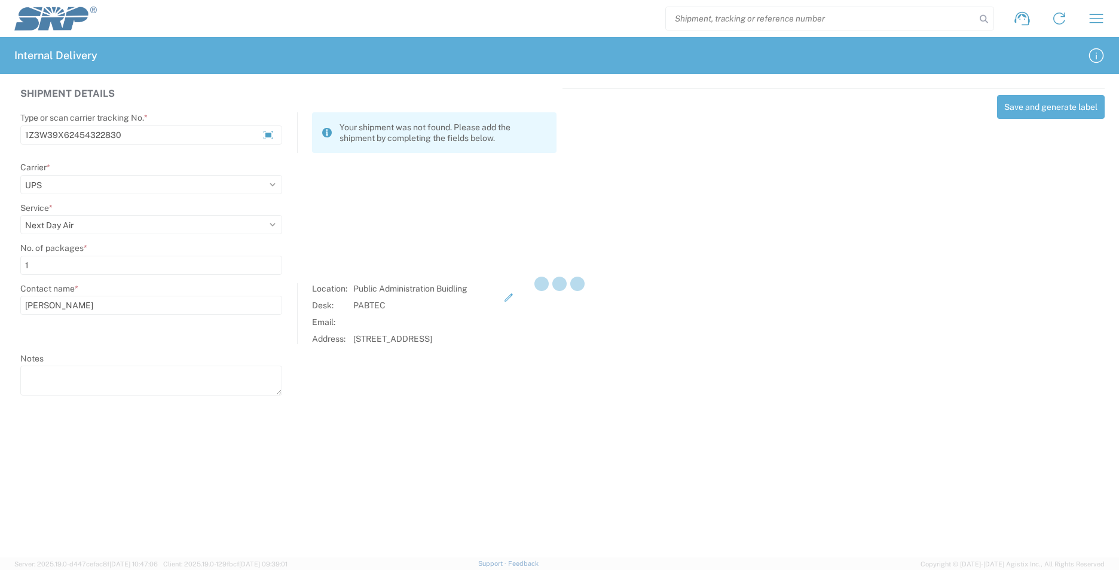
select select
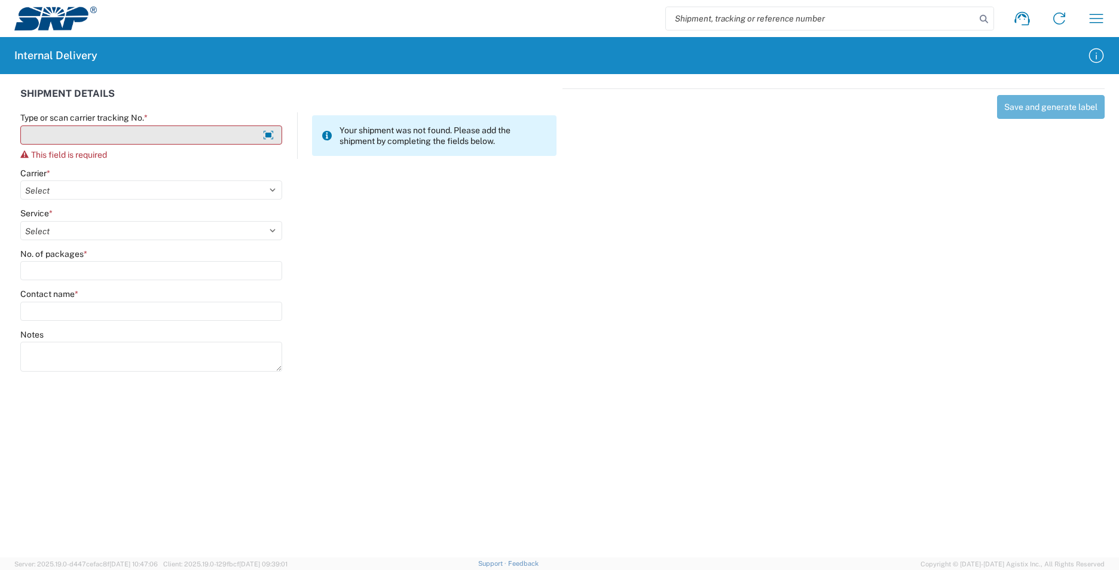
click at [188, 133] on input "Type or scan carrier tracking No. *" at bounding box center [151, 135] width 262 height 19
type input "O"
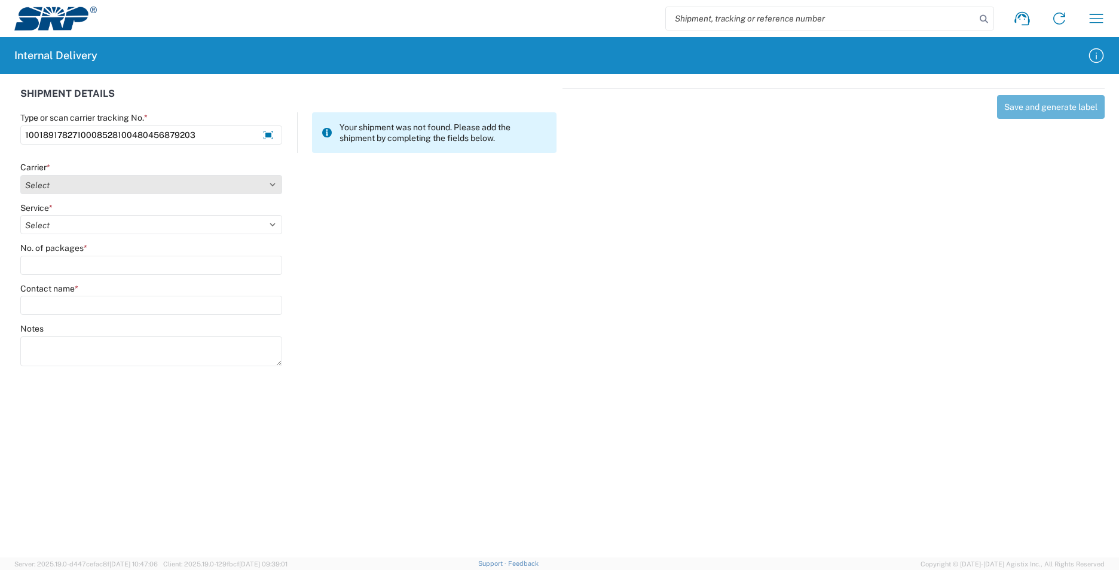
type input "1001891782710008528100480456879203"
click at [147, 186] on select "Select Amazon Logistics ATI Trucking BC Dimerco Logistics Empire Southwest FedE…" at bounding box center [151, 184] width 262 height 19
select select "5"
click at [20, 175] on select "Select Amazon Logistics ATI Trucking BC Dimerco Logistics Empire Southwest FedE…" at bounding box center [151, 184] width 262 height 19
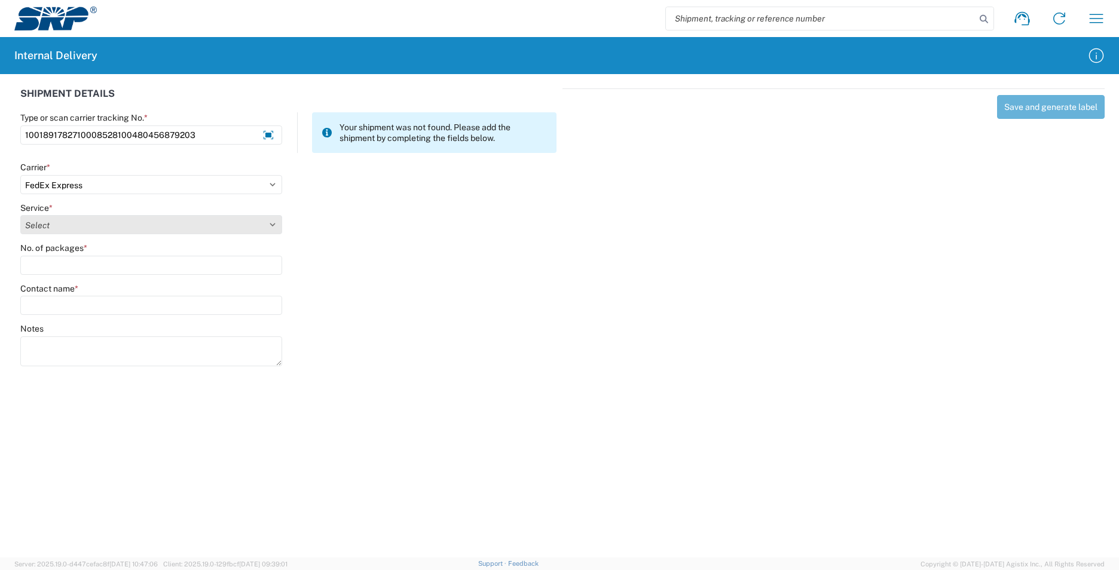
click at [134, 225] on select "Select 1Day Freight 2Day 2Day AM 2Day AM One Rate 2Day Freight 2Day One Rate 3 …" at bounding box center [151, 224] width 262 height 19
select select "8"
click at [20, 215] on select "Select 1Day Freight 2Day 2Day AM 2Day AM One Rate 2Day Freight 2Day One Rate 3 …" at bounding box center [151, 224] width 262 height 19
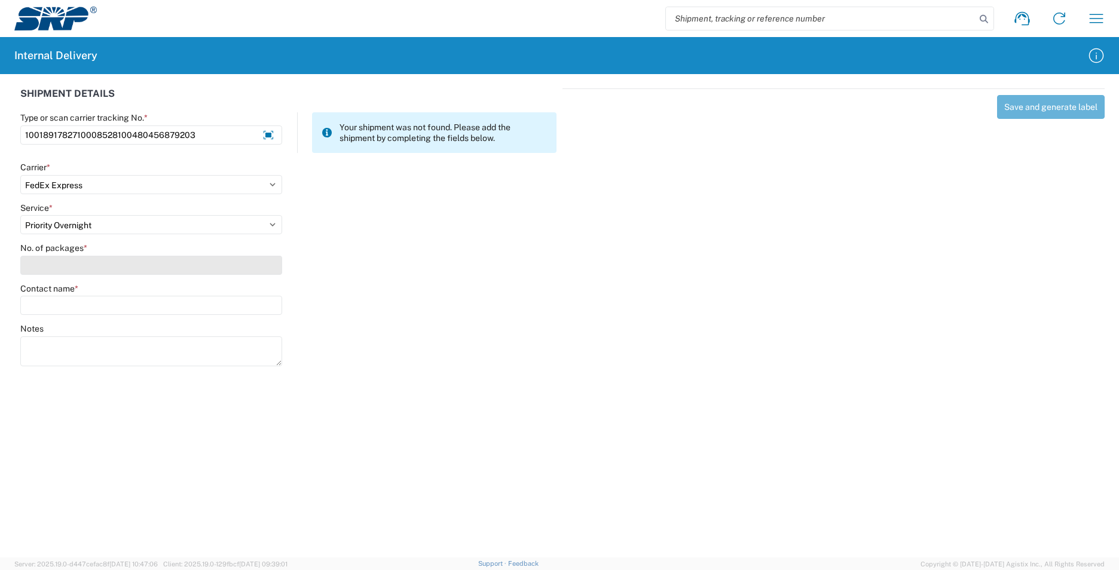
click at [128, 261] on input "No. of packages *" at bounding box center [151, 265] width 262 height 19
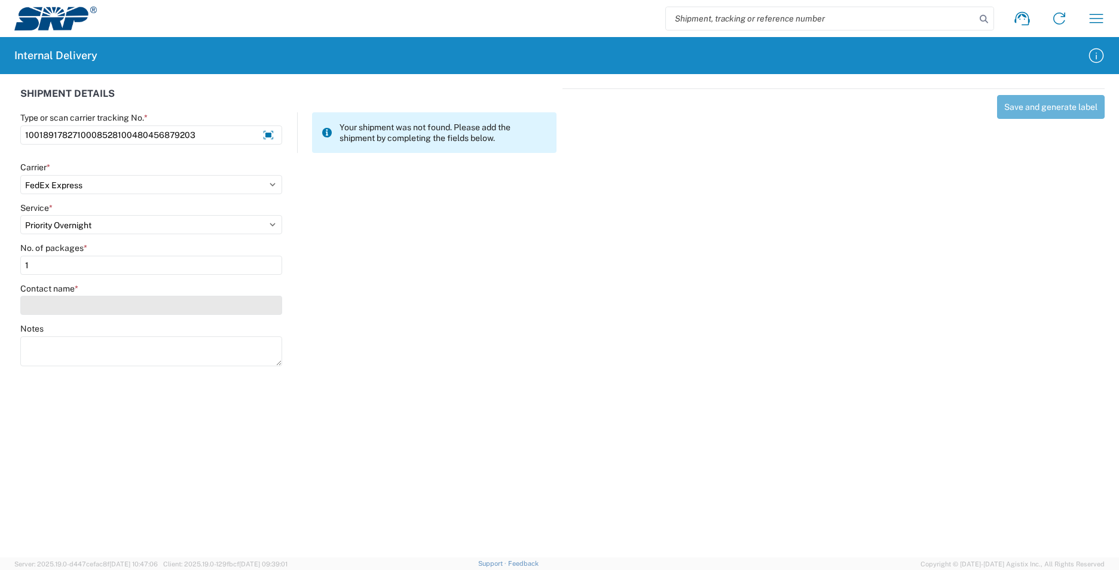
type input "1"
click at [117, 303] on input "Contact name *" at bounding box center [151, 305] width 262 height 19
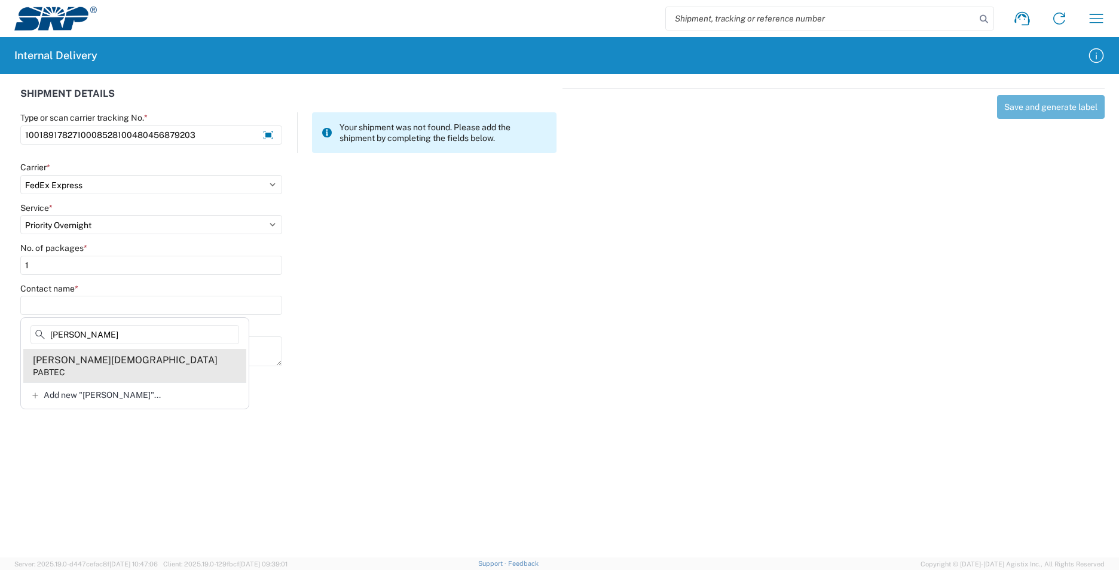
type input "[PERSON_NAME]"
click at [134, 372] on agx-address-suggestion-item "[PERSON_NAME]" at bounding box center [134, 365] width 223 height 33
type input "[PERSON_NAME][DEMOGRAPHIC_DATA]"
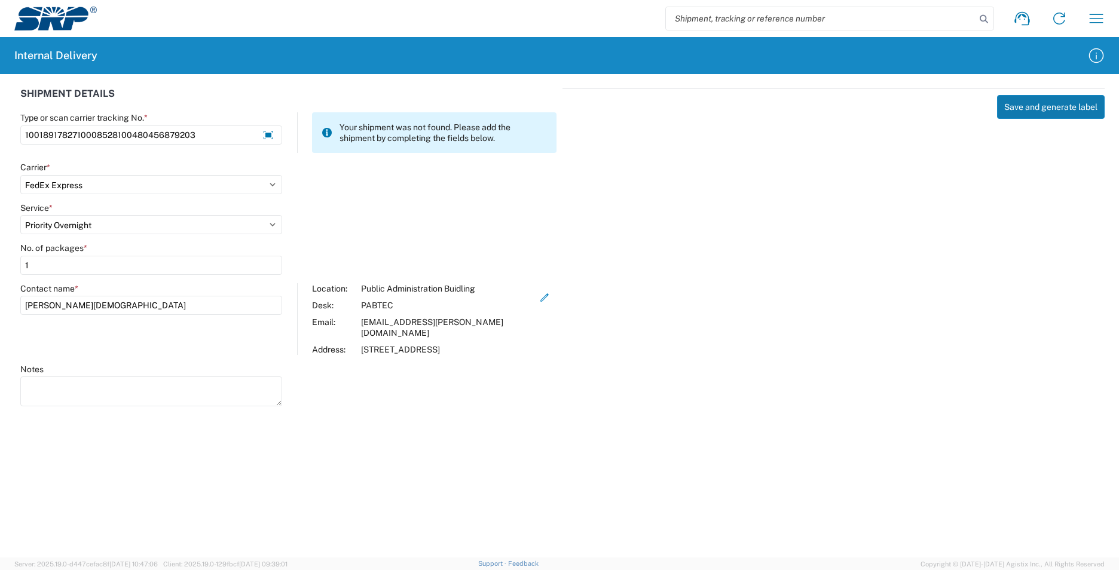
click at [1016, 108] on button "Save and generate label" at bounding box center [1051, 107] width 108 height 24
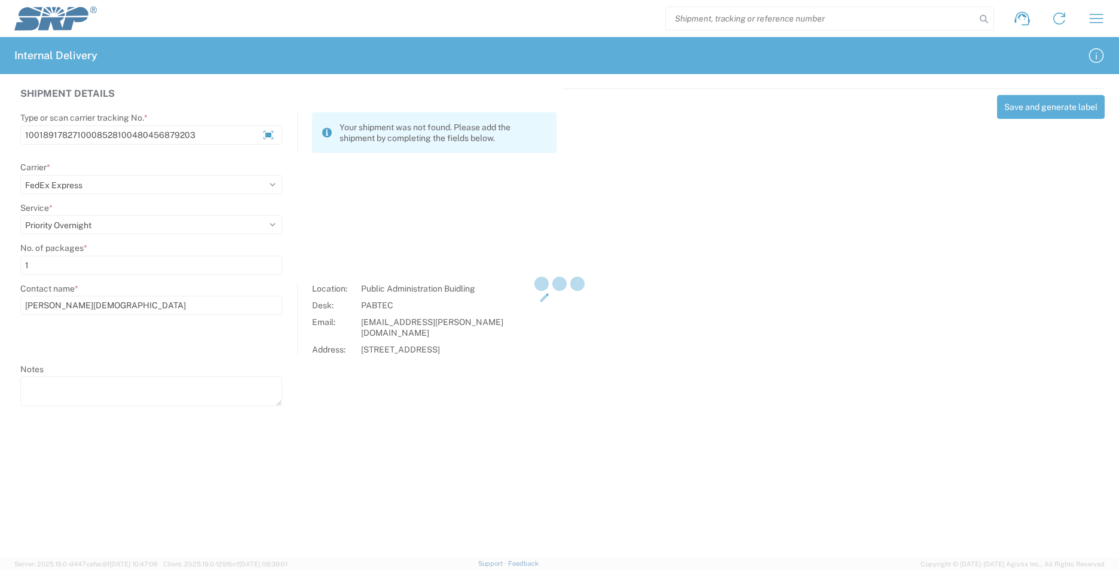
select select
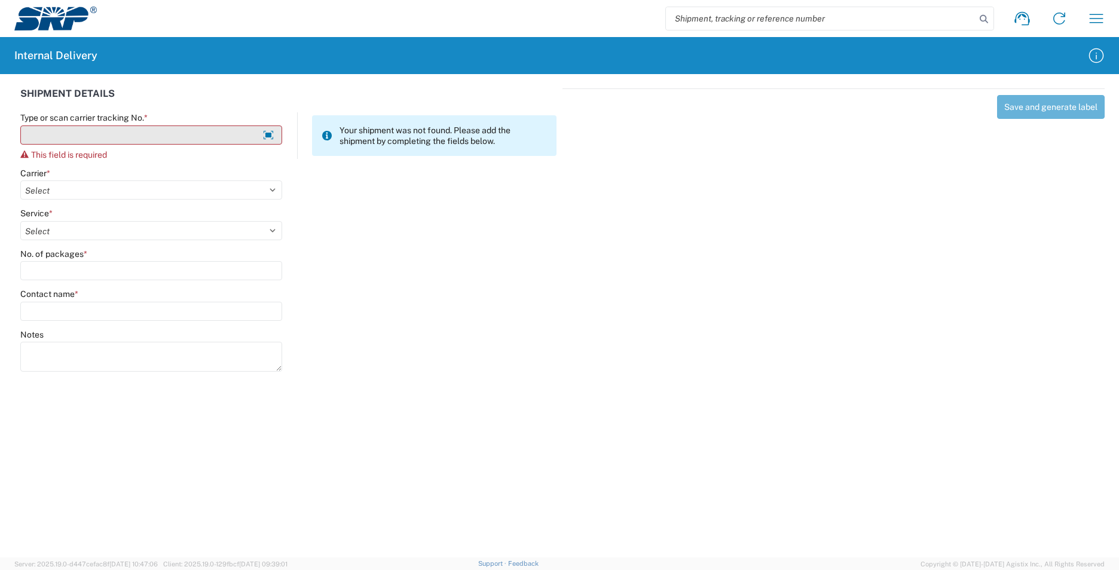
click at [134, 134] on input "Type or scan carrier tracking No. *" at bounding box center [151, 135] width 262 height 19
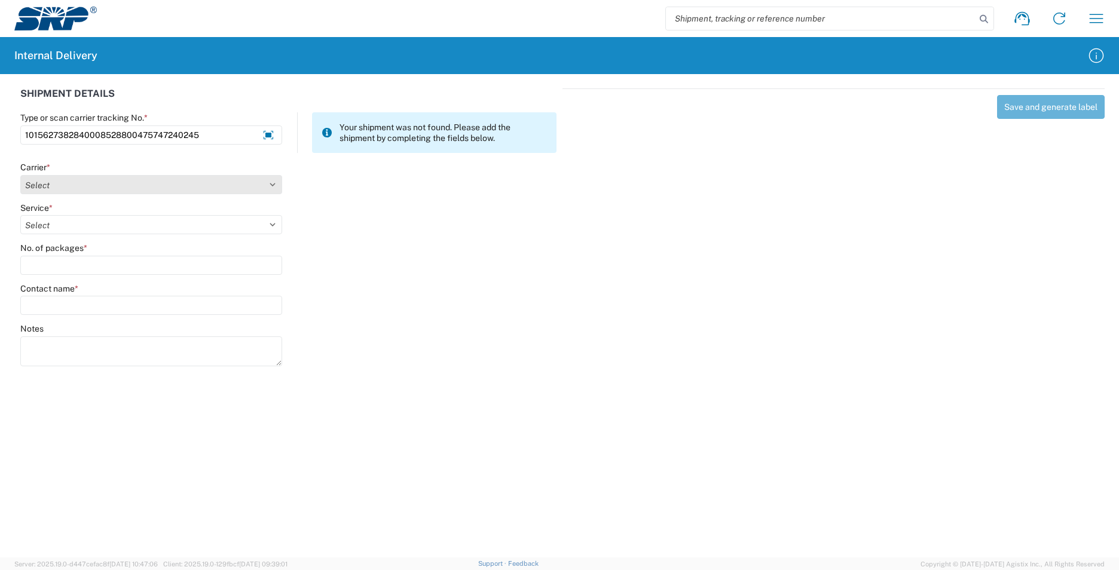
type input "1015627382840008528800475747240245"
click at [140, 185] on select "Select Amazon Logistics ATI Trucking BC Dimerco Logistics Empire Southwest FedE…" at bounding box center [151, 184] width 262 height 19
select select "5"
click at [20, 175] on select "Select Amazon Logistics ATI Trucking BC Dimerco Logistics Empire Southwest FedE…" at bounding box center [151, 184] width 262 height 19
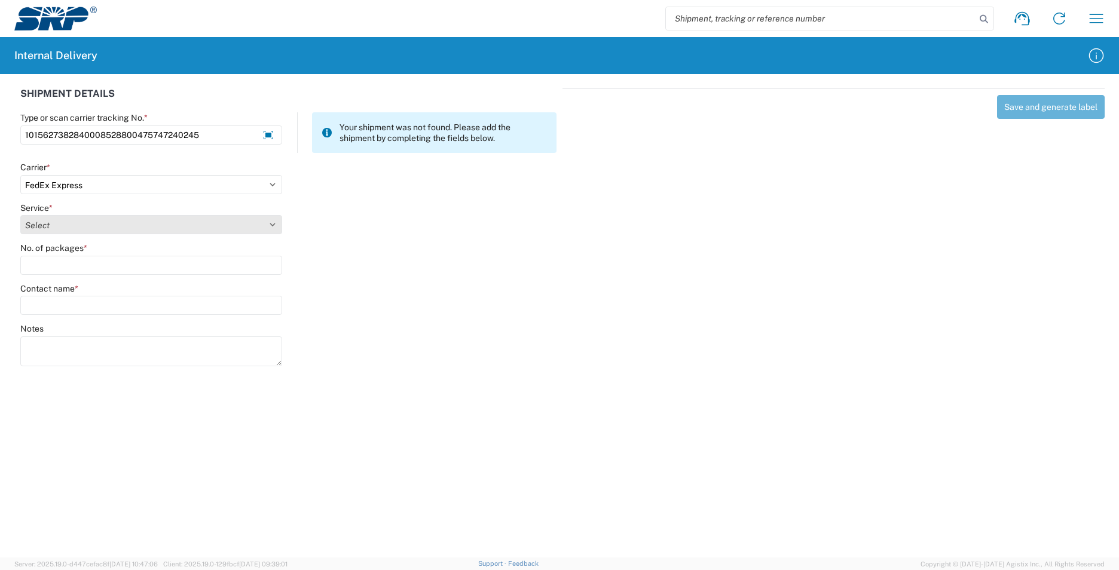
click at [116, 225] on select "Select 1Day Freight 2Day 2Day AM 2Day AM One Rate 2Day Freight 2Day One Rate 3 …" at bounding box center [151, 224] width 262 height 19
select select "8"
click at [20, 215] on select "Select 1Day Freight 2Day 2Day AM 2Day AM One Rate 2Day Freight 2Day One Rate 3 …" at bounding box center [151, 224] width 262 height 19
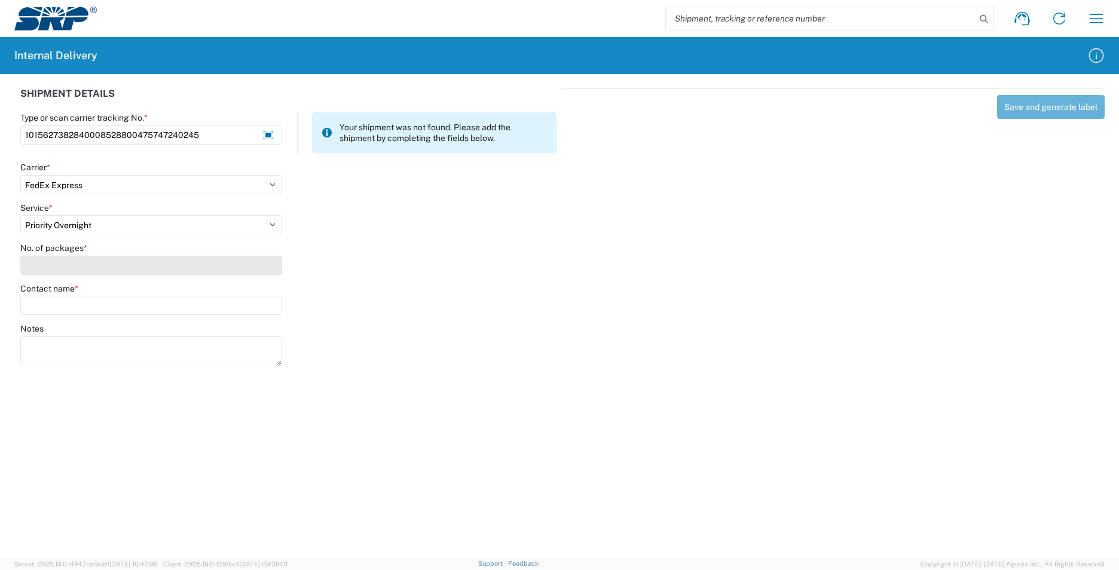
click at [97, 268] on input "No. of packages *" at bounding box center [151, 265] width 262 height 19
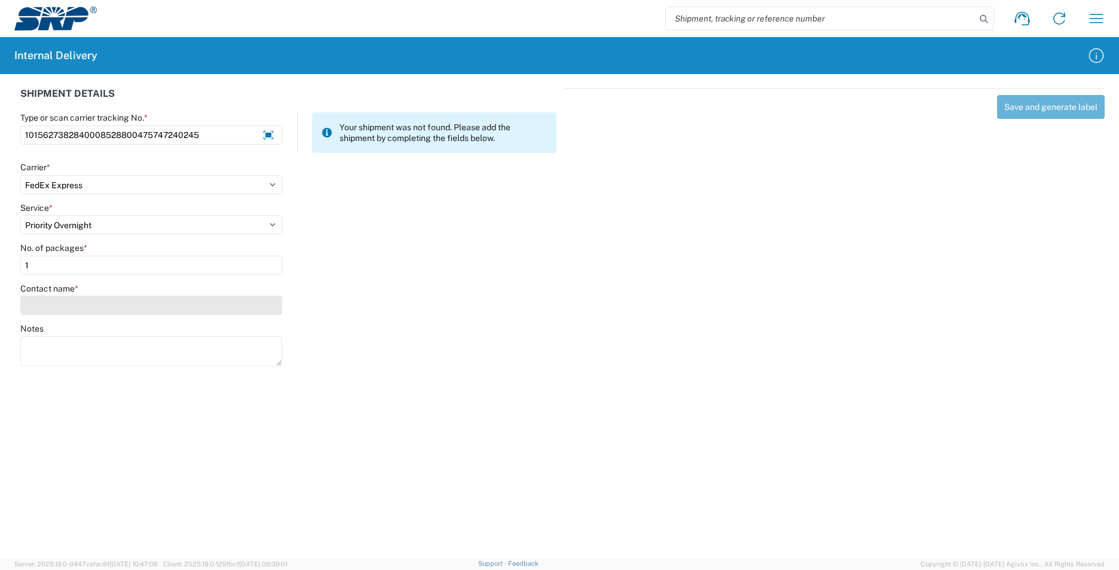
type input "1"
click at [103, 302] on input "Contact name *" at bounding box center [151, 305] width 262 height 19
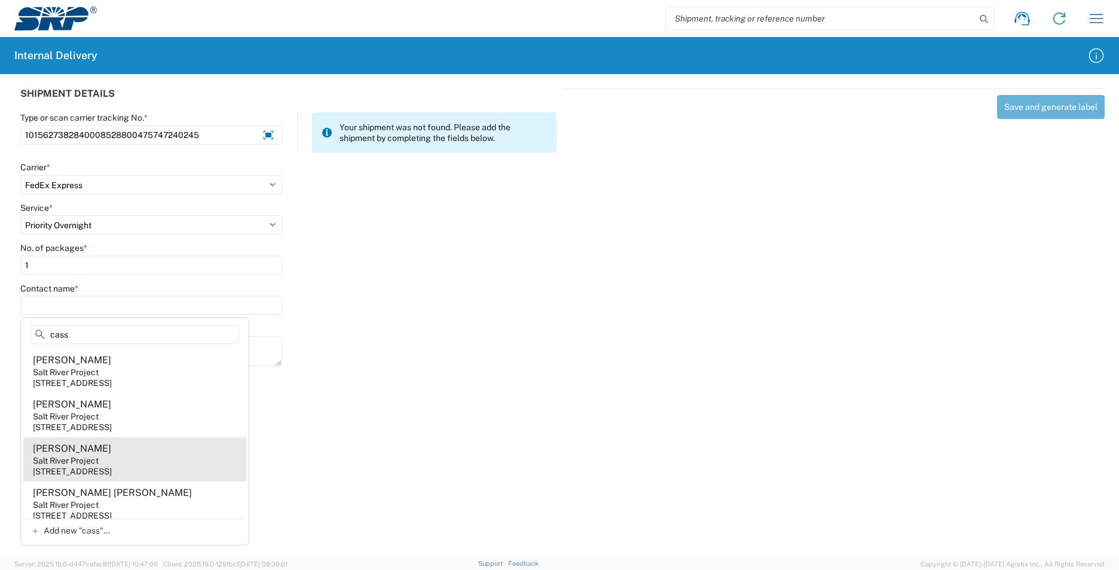
type input "cass"
click at [158, 455] on agx-address-suggestion-item "[PERSON_NAME] Salt River Project [STREET_ADDRESS]" at bounding box center [134, 459] width 223 height 44
type input "[PERSON_NAME]"
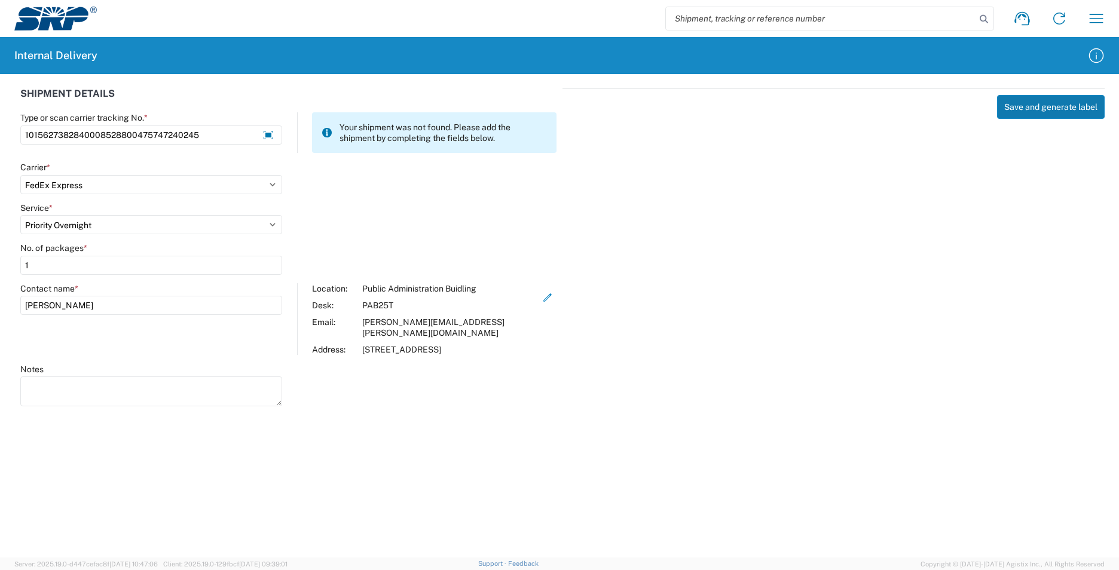
click at [1034, 105] on button "Save and generate label" at bounding box center [1051, 107] width 108 height 24
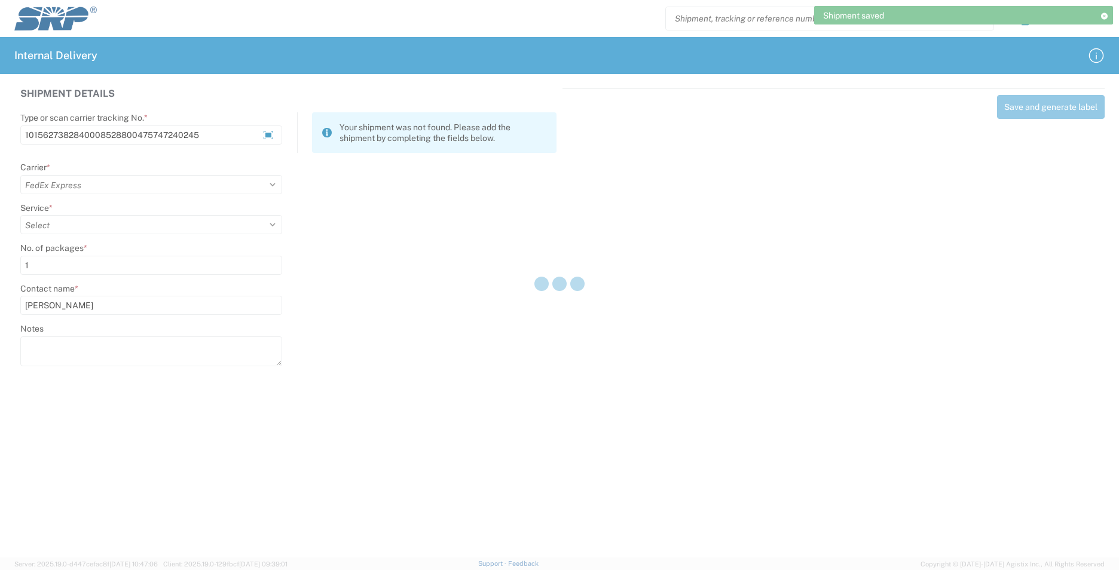
select select
